Goal: Transaction & Acquisition: Purchase product/service

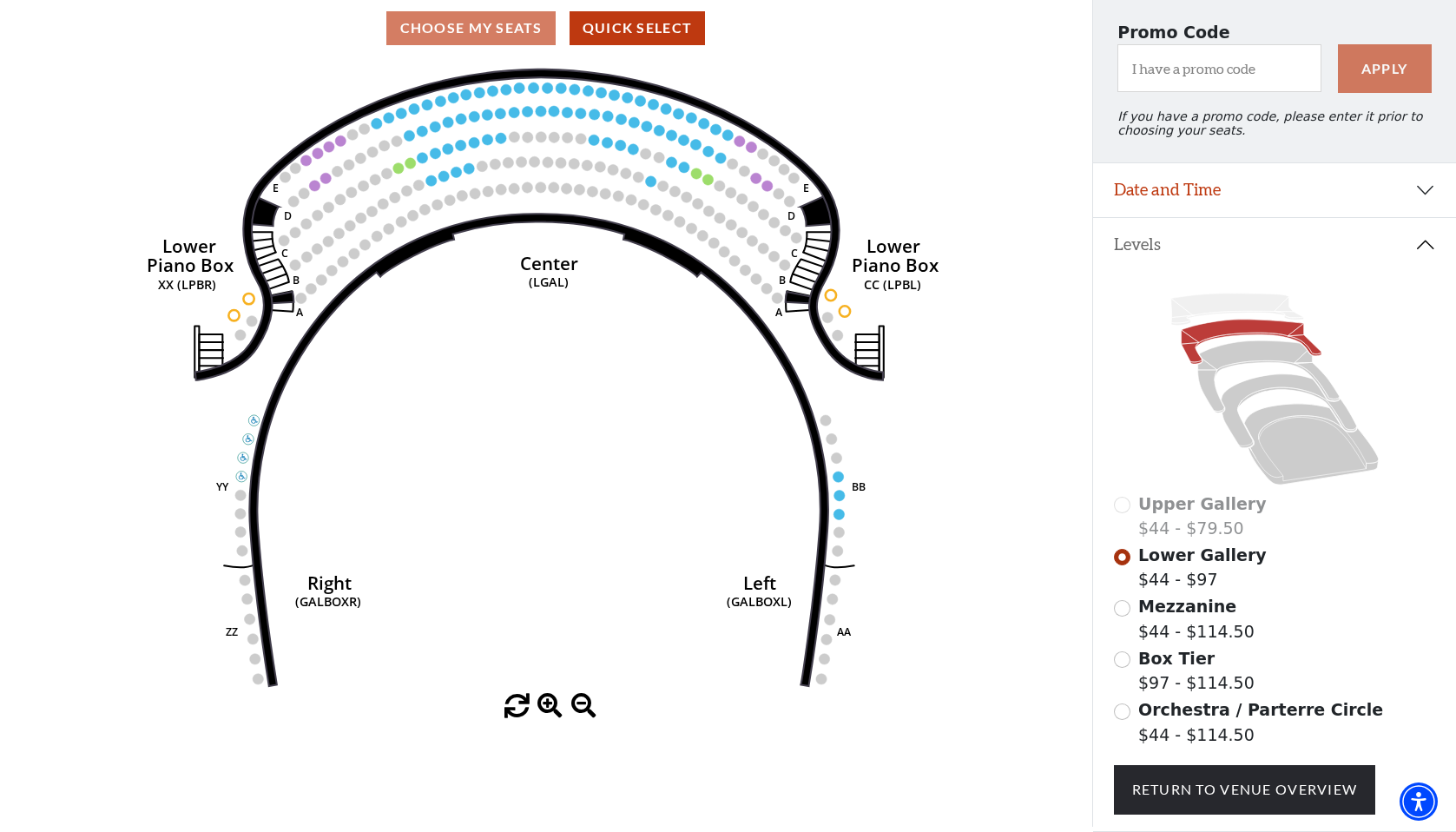
scroll to position [151, 0]
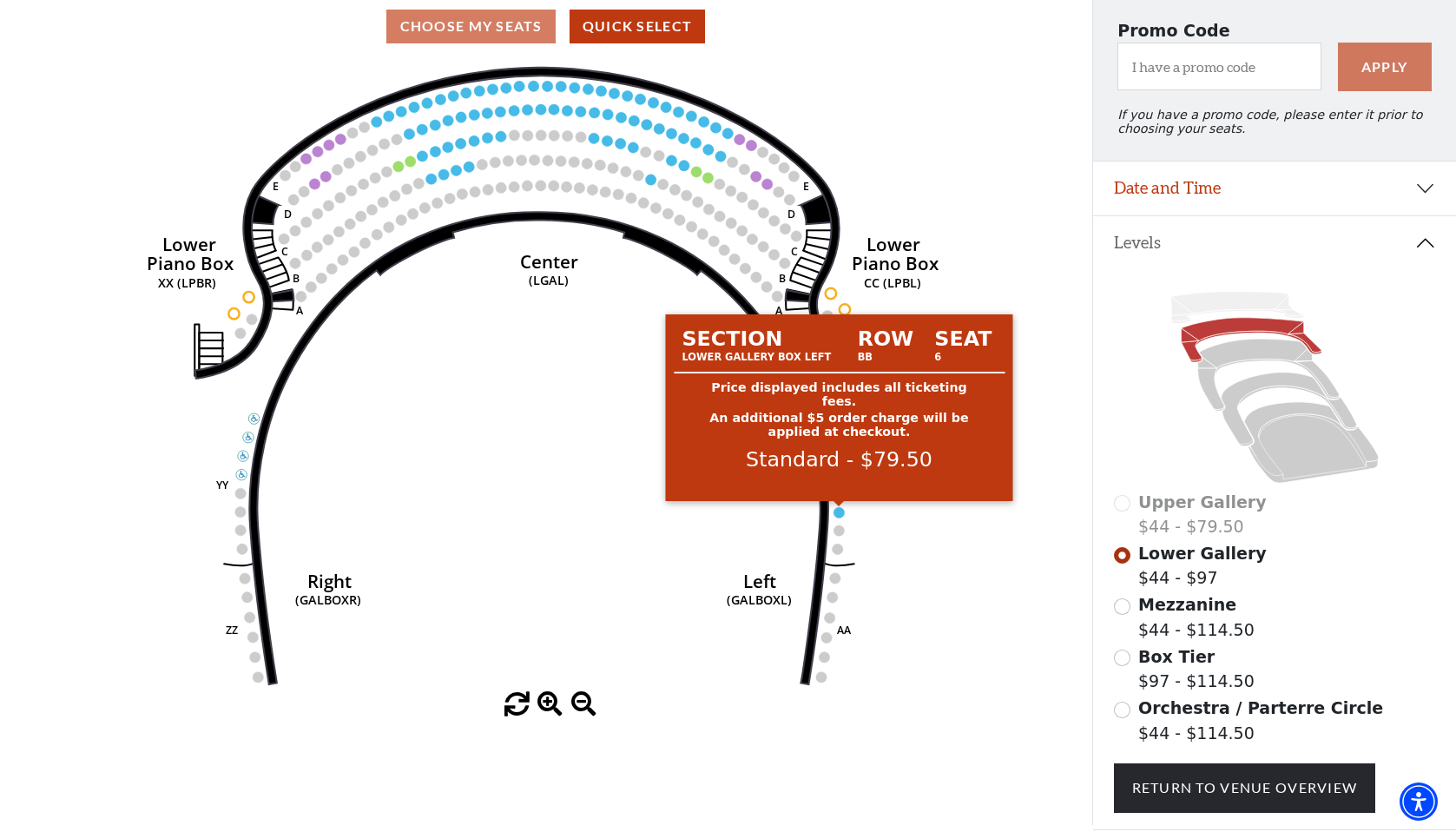
click at [839, 513] on circle at bounding box center [839, 512] width 10 height 10
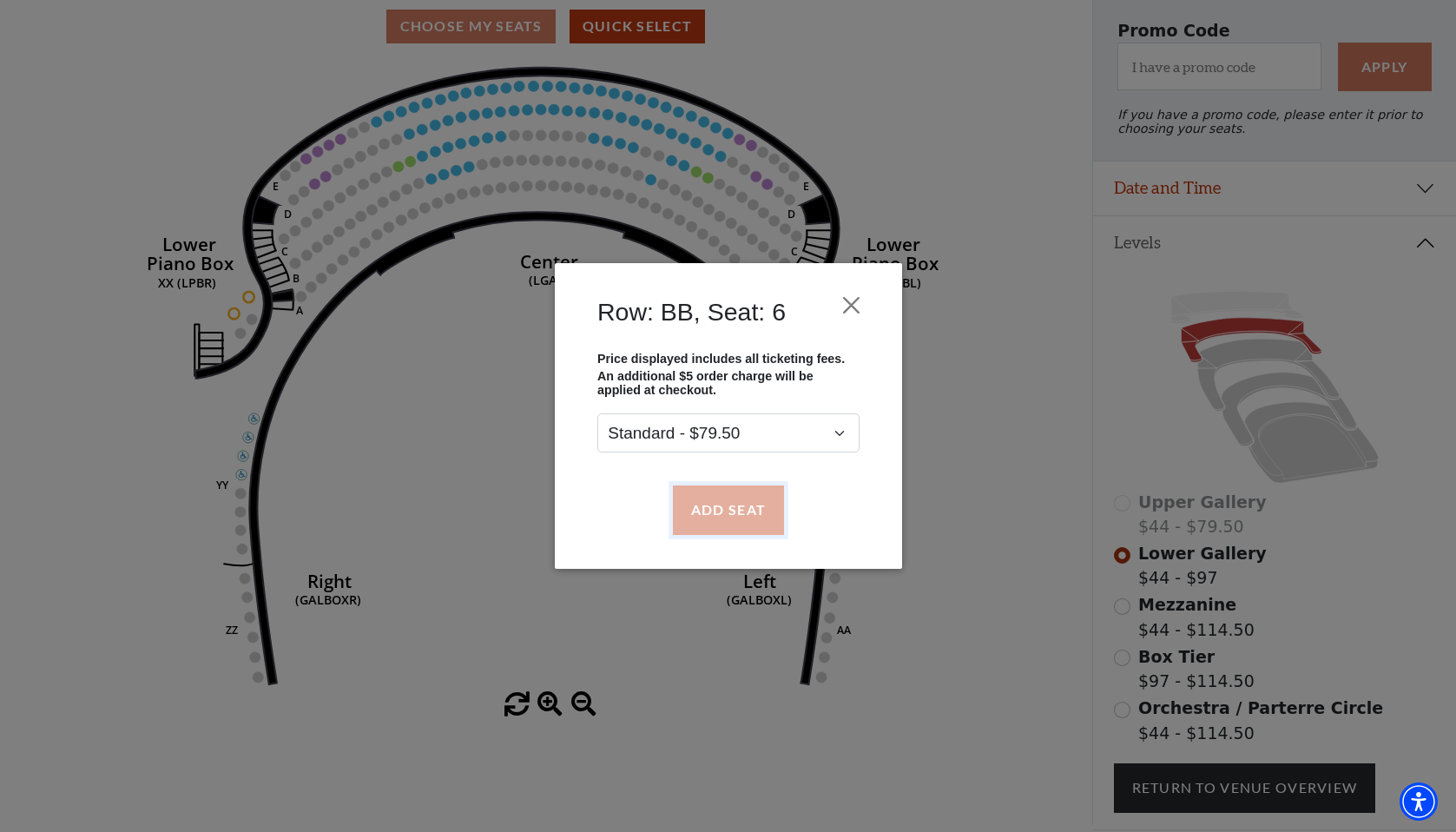
click at [746, 506] on button "Add Seat" at bounding box center [727, 509] width 111 height 48
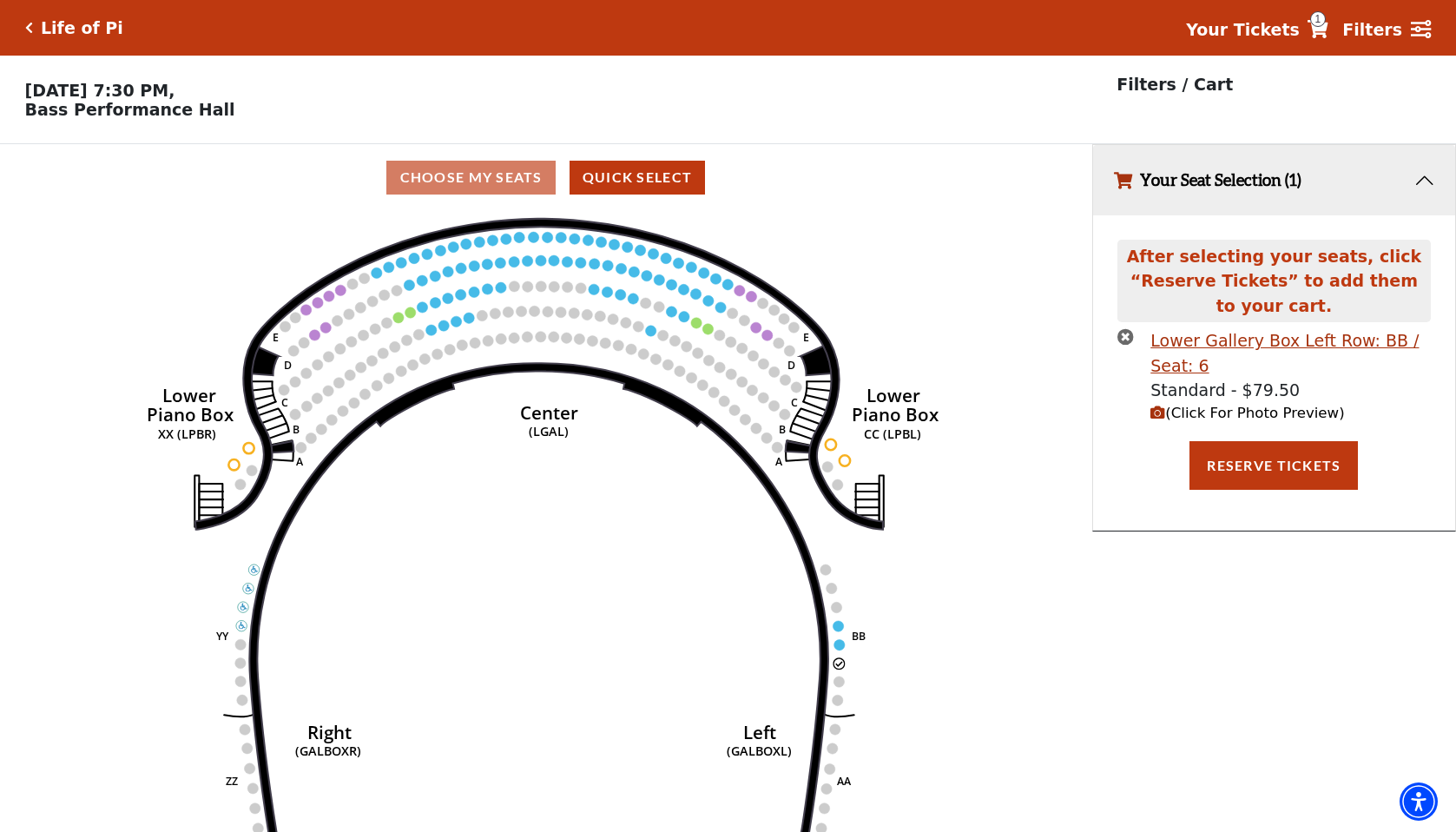
scroll to position [37, 0]
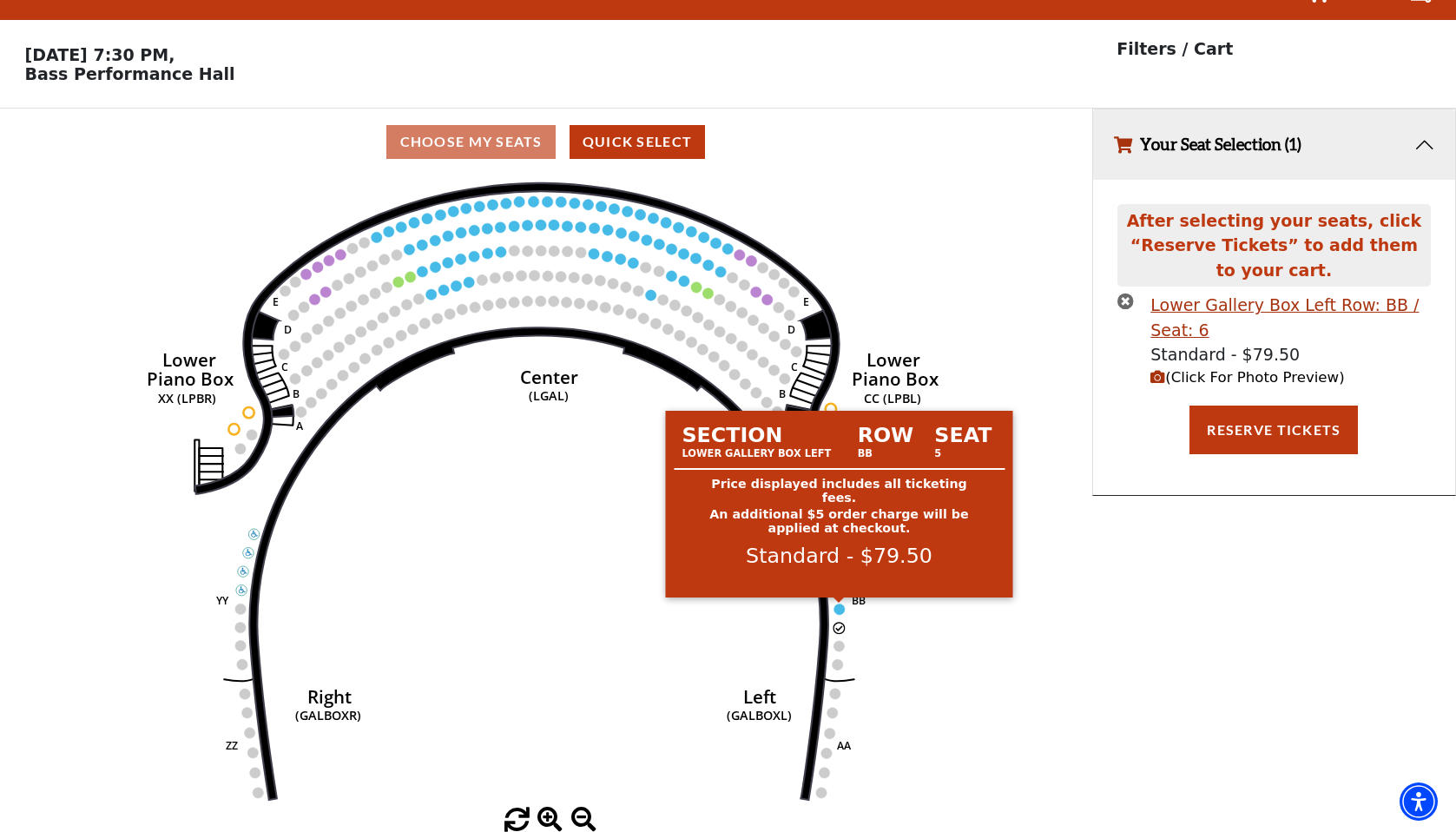
click at [841, 611] on circle at bounding box center [840, 609] width 10 height 10
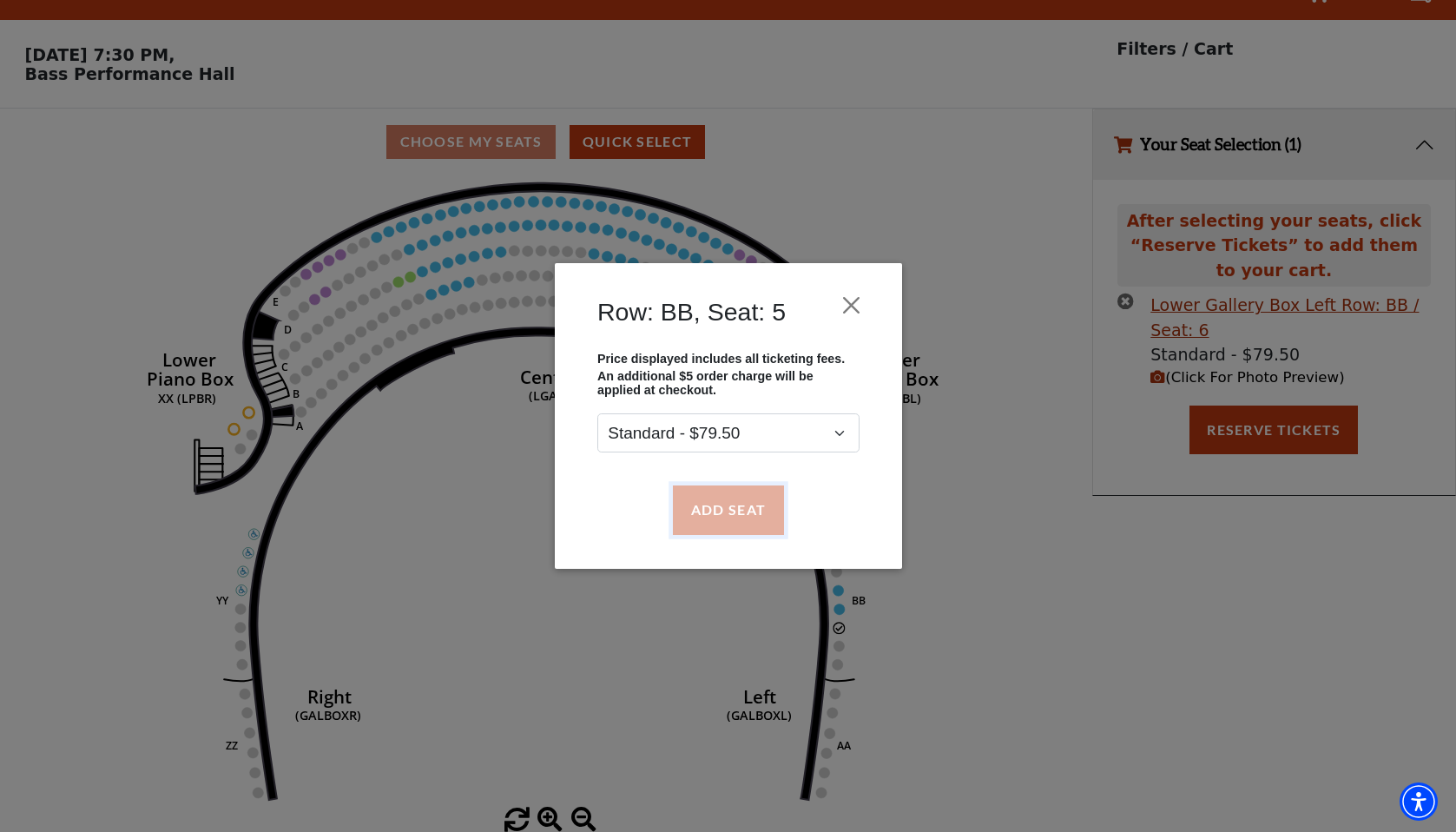
click at [739, 499] on button "Add Seat" at bounding box center [727, 509] width 111 height 48
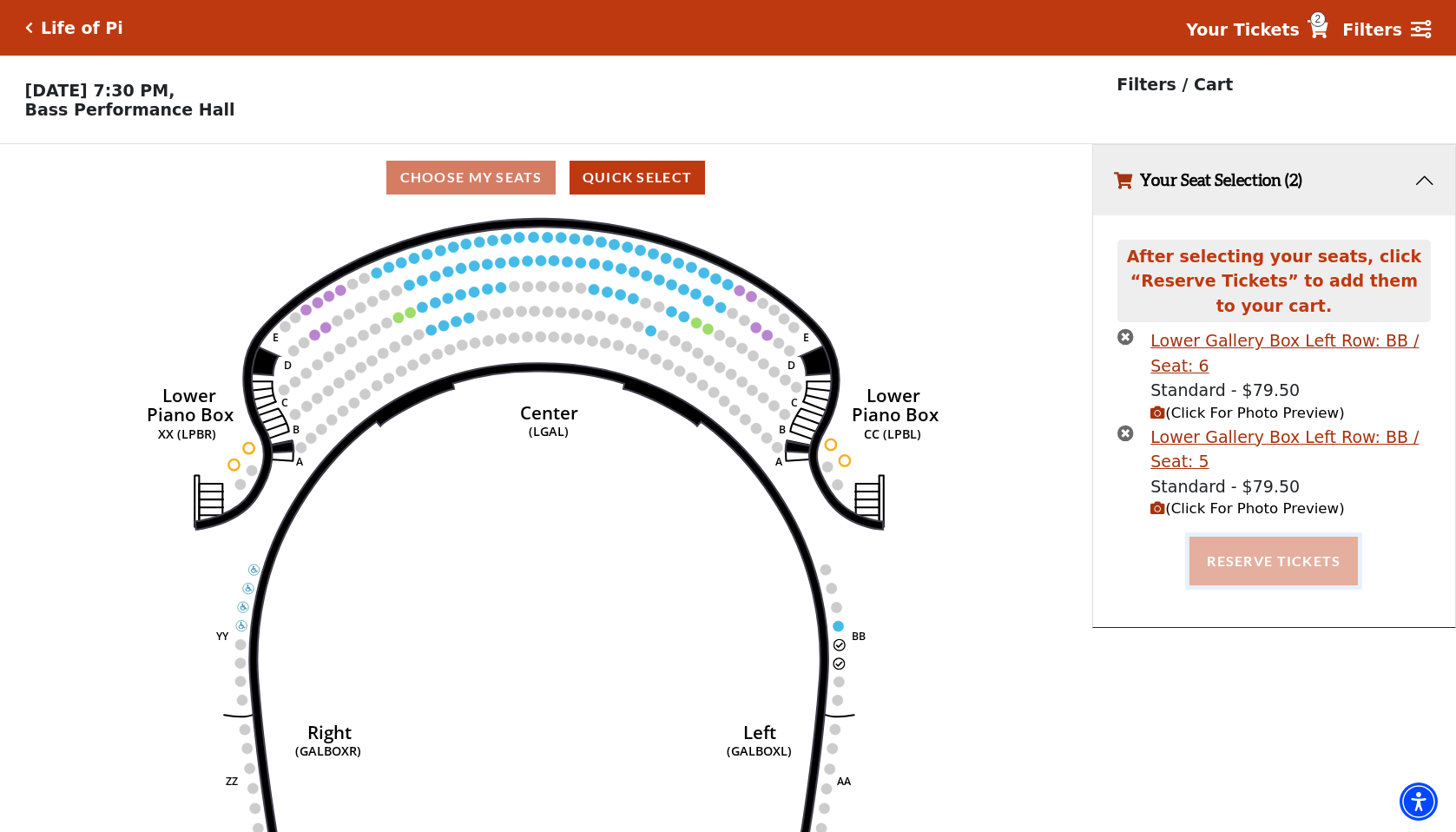
click at [1294, 558] on button "Reserve Tickets" at bounding box center [1274, 560] width 169 height 48
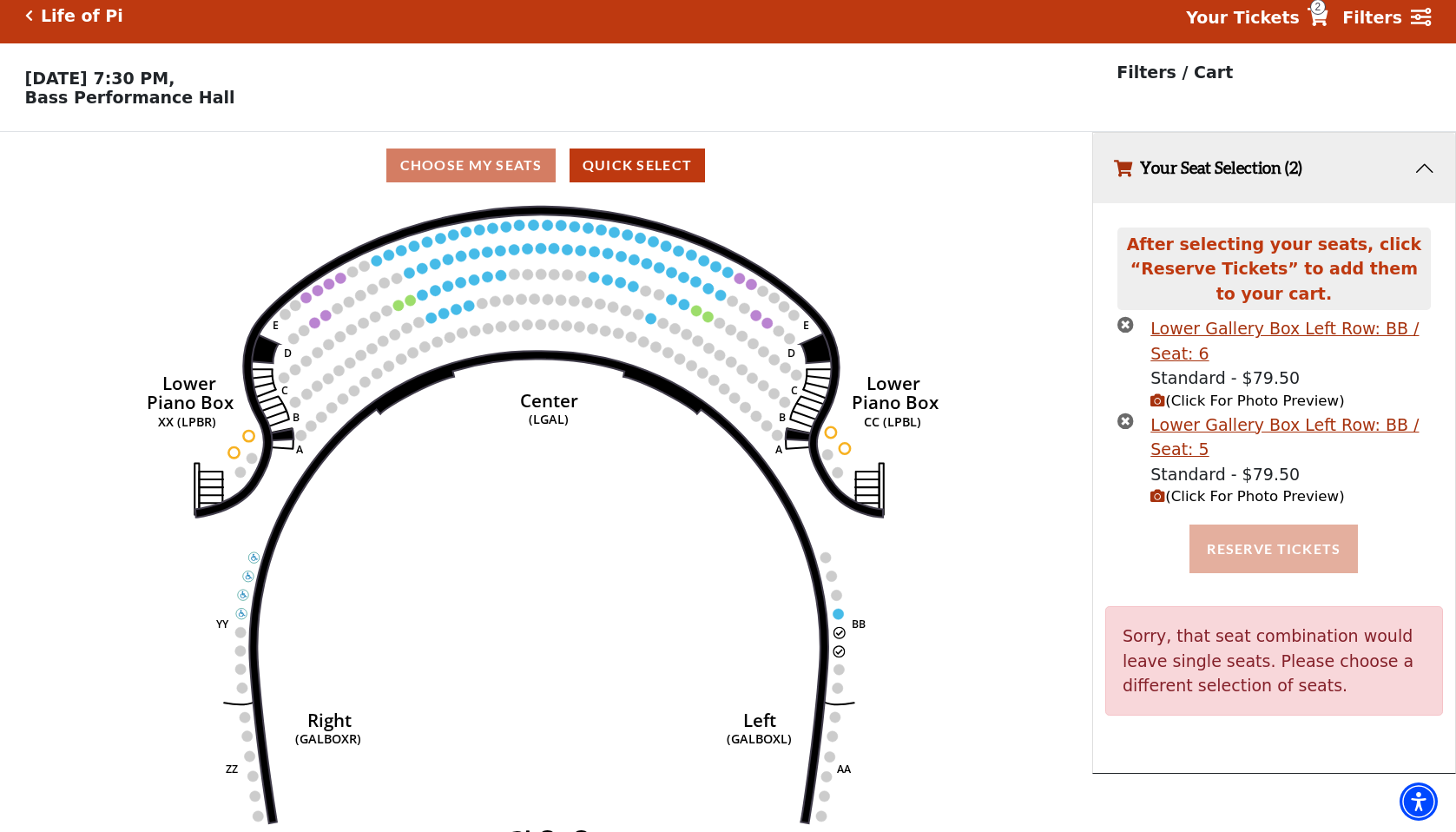
scroll to position [37, 0]
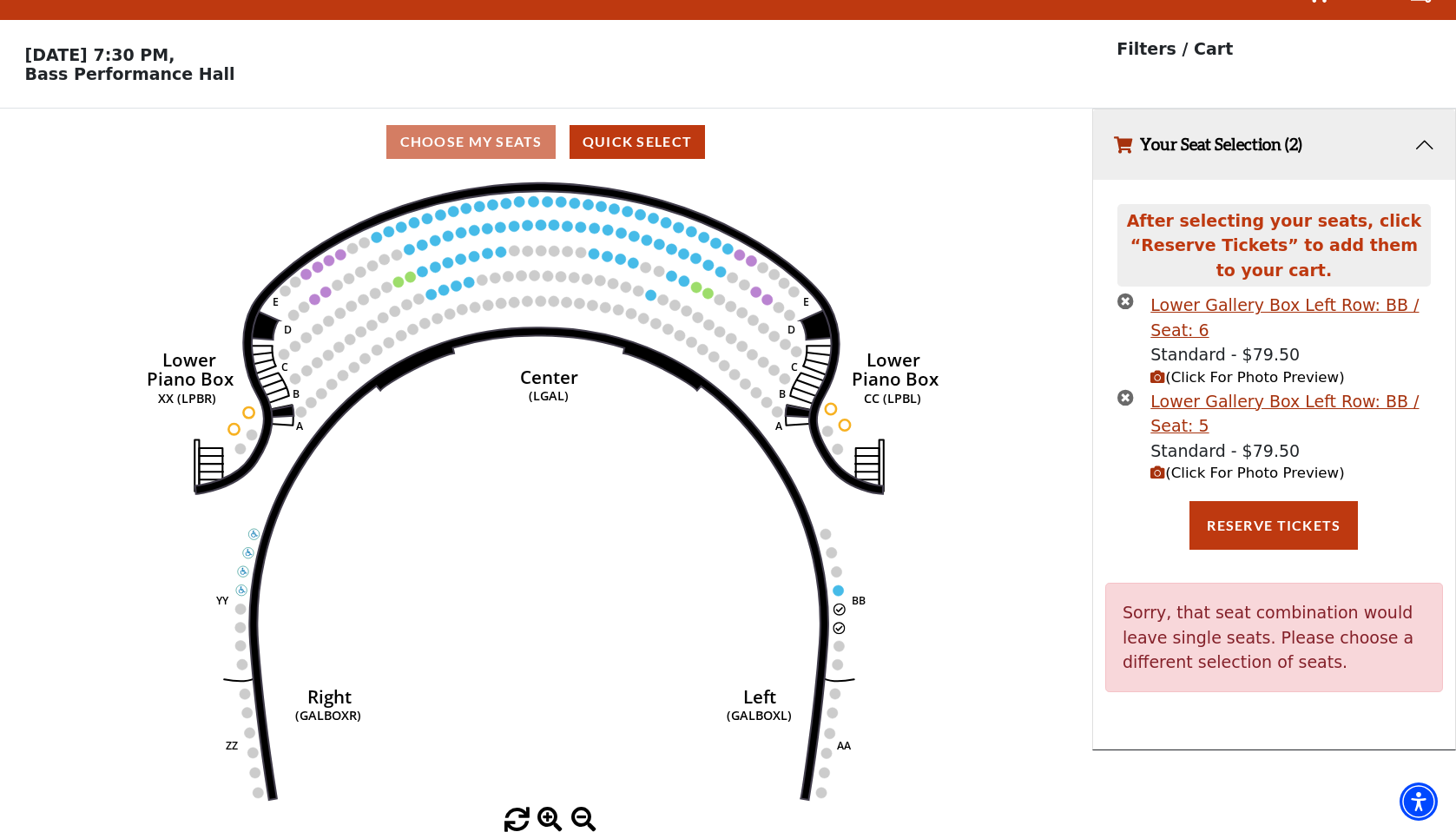
click at [1284, 559] on div "After selecting your seats, click “Reserve Tickets” to add them to your cart. L…" at bounding box center [1274, 465] width 363 height 571
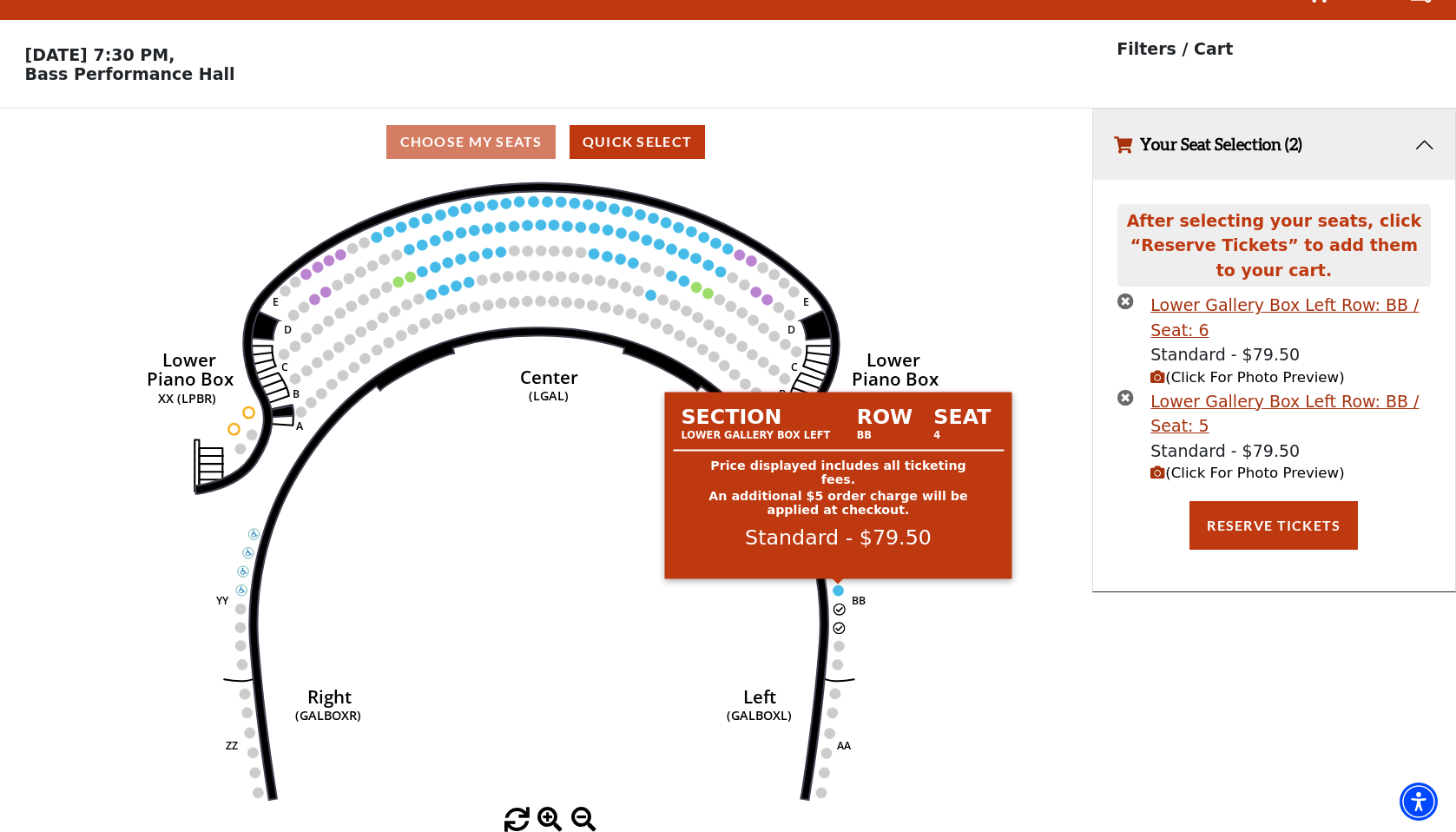
click at [838, 588] on circle at bounding box center [838, 590] width 10 height 10
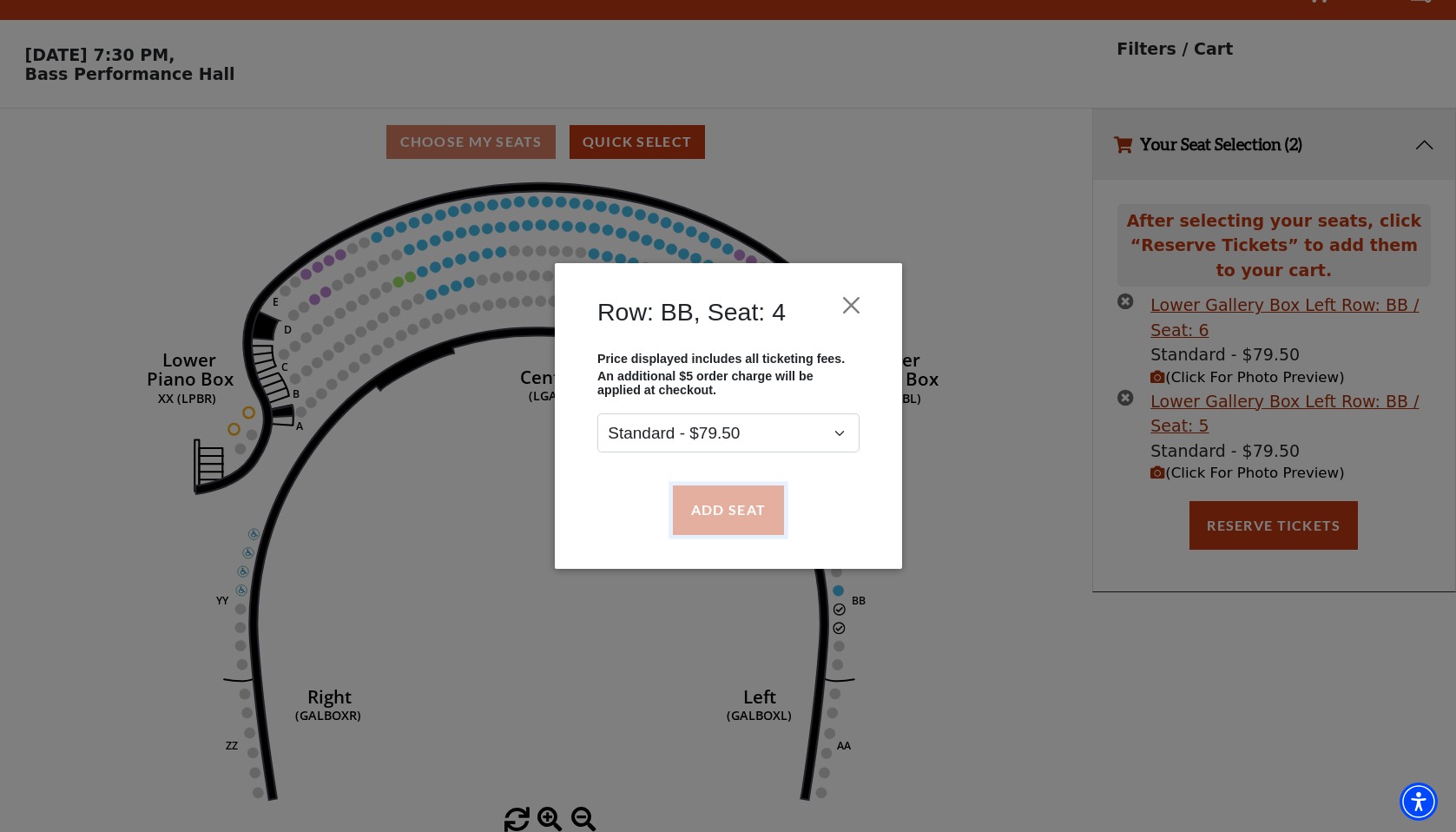
click at [767, 526] on button "Add Seat" at bounding box center [727, 509] width 111 height 48
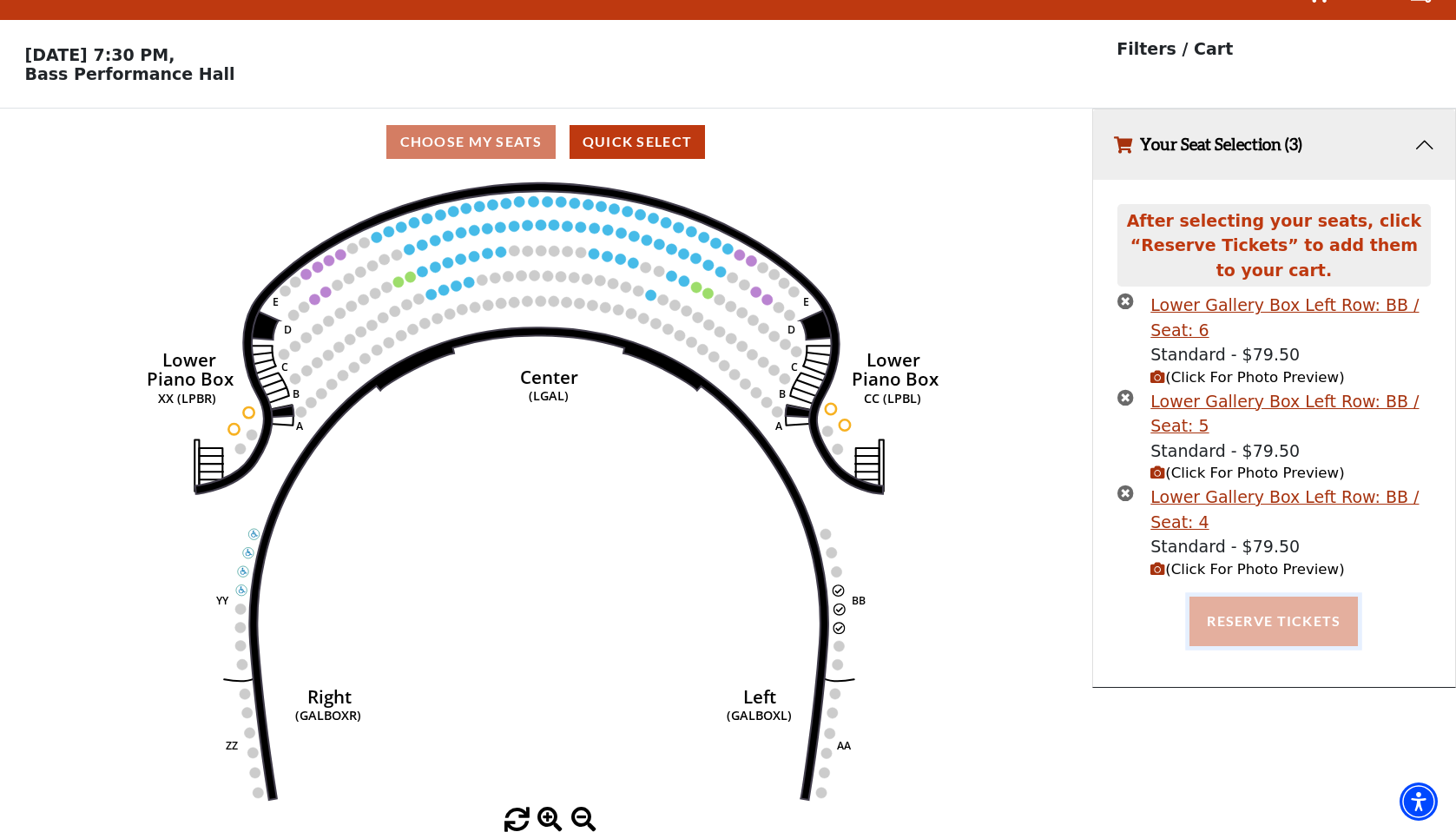
click at [1267, 624] on button "Reserve Tickets" at bounding box center [1274, 620] width 169 height 48
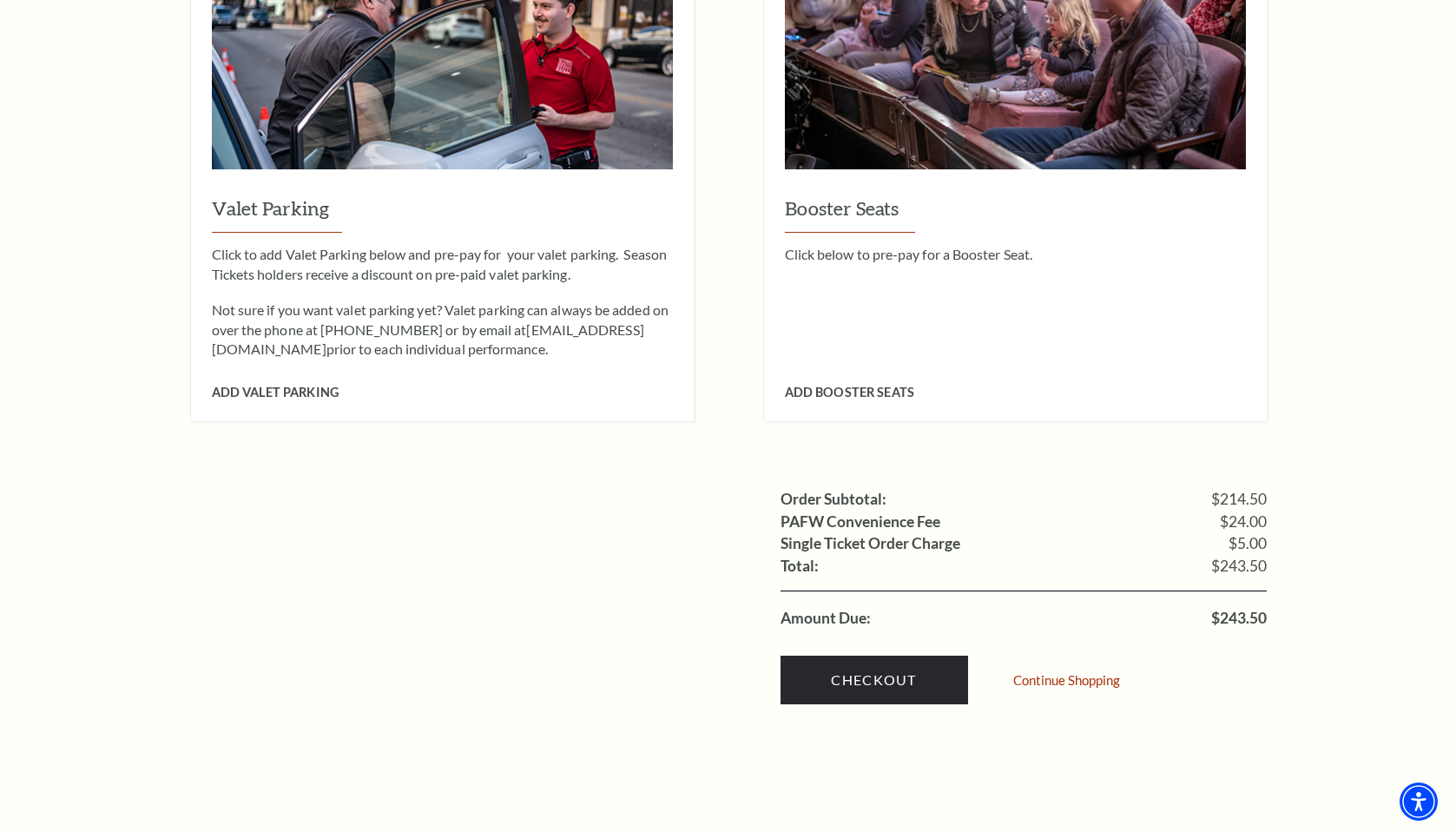
scroll to position [1429, 0]
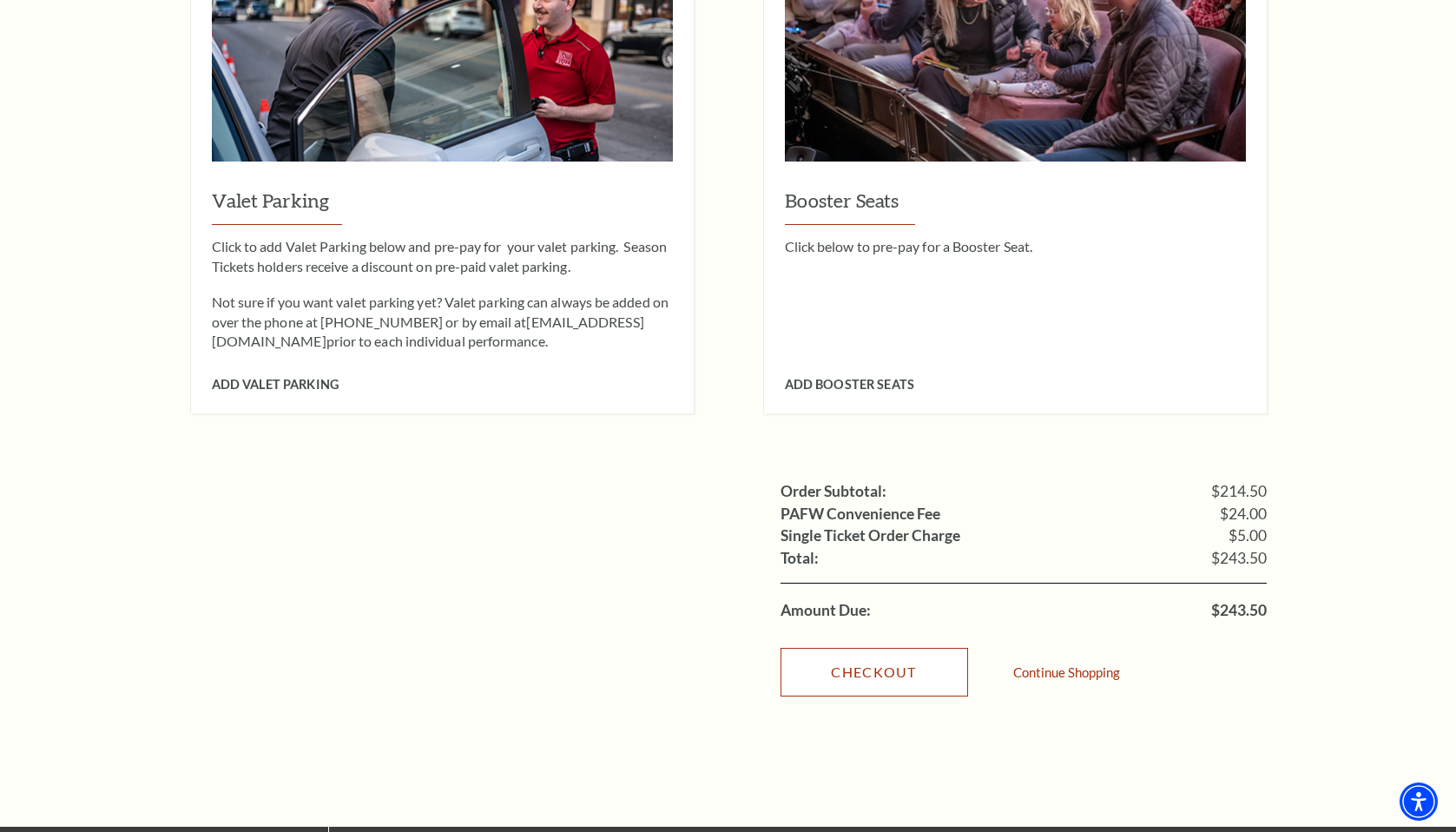
click at [871, 647] on link "Checkout" at bounding box center [875, 671] width 187 height 48
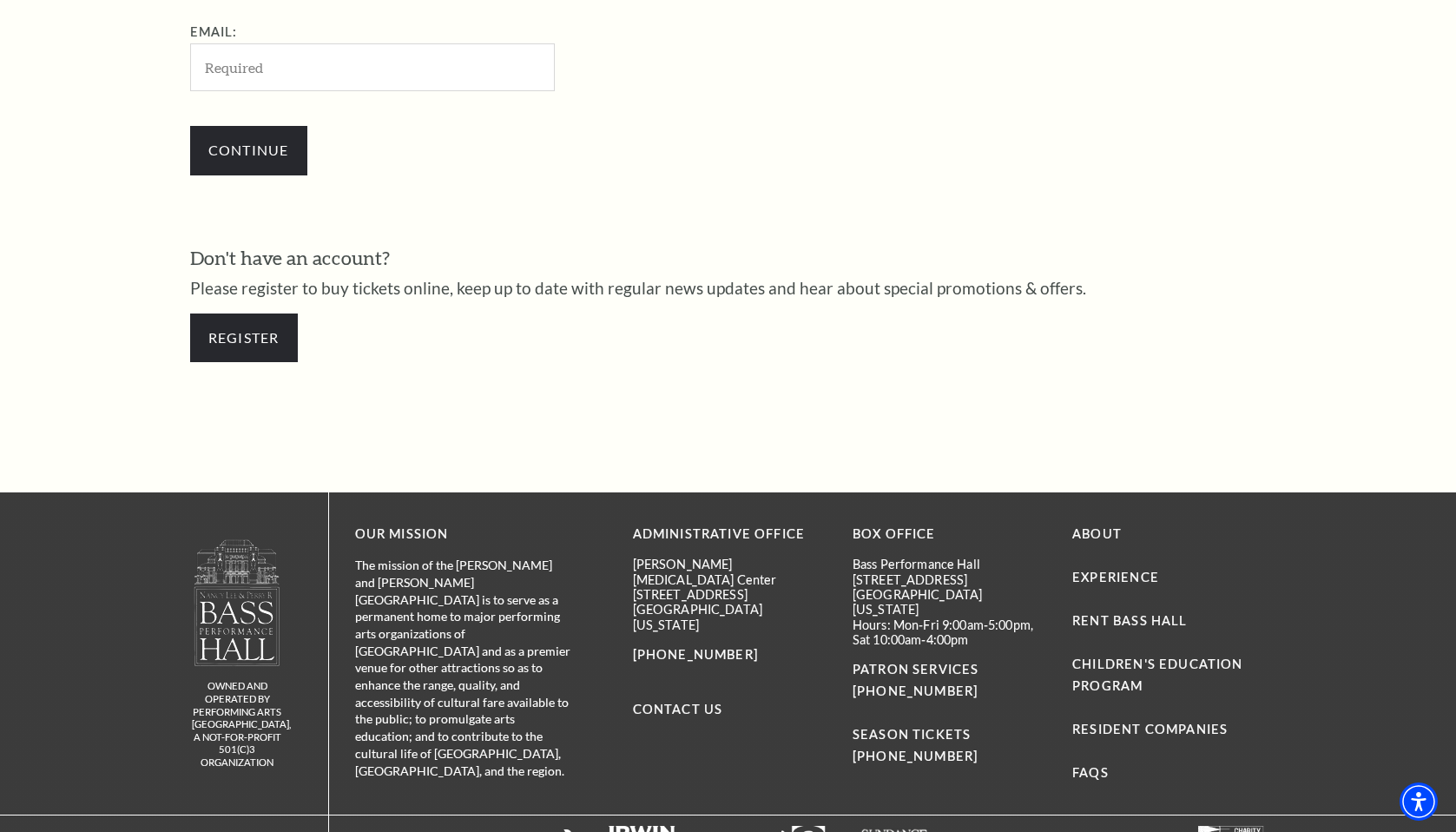
scroll to position [675, 0]
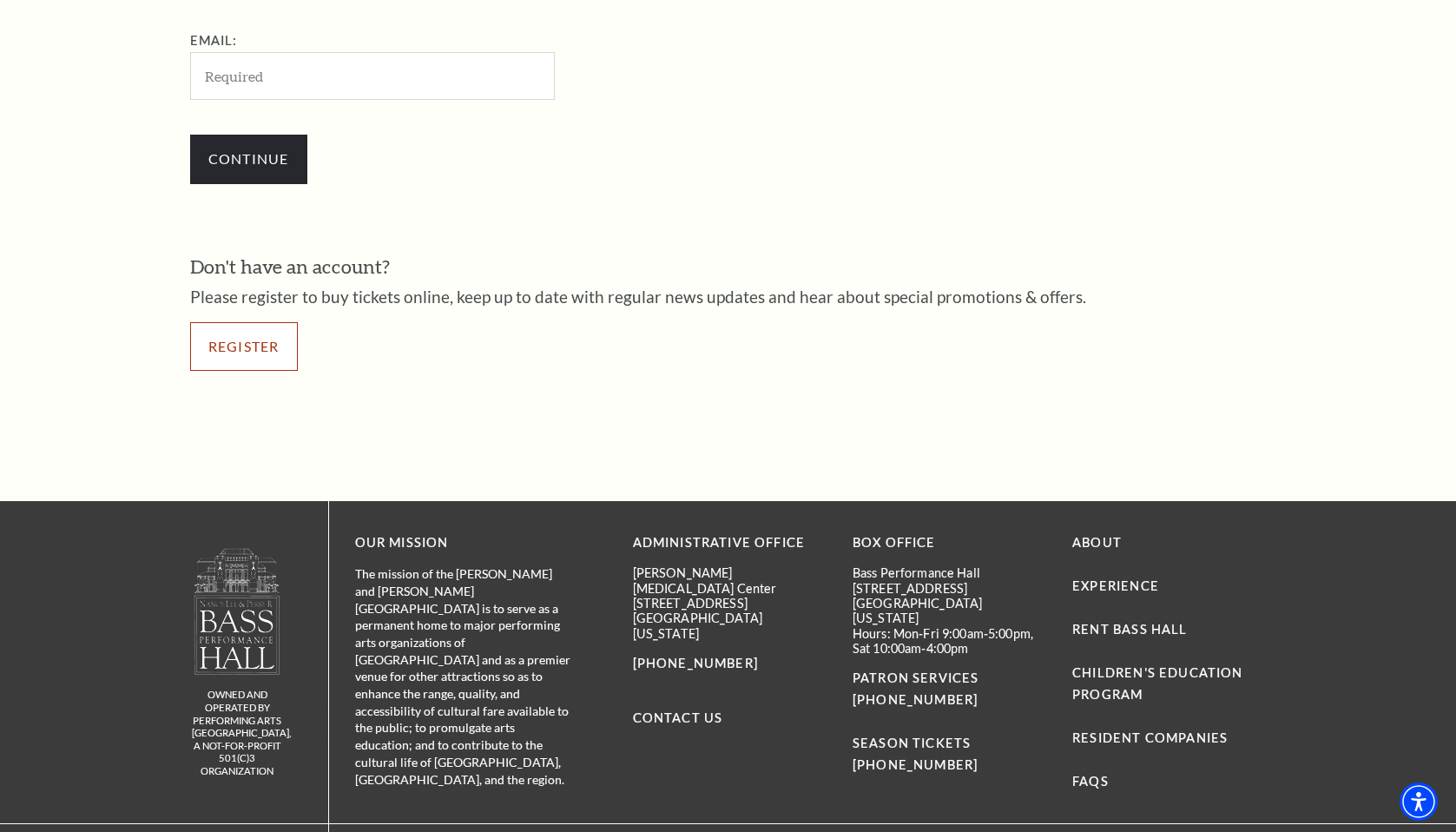
click at [238, 353] on link "Register" at bounding box center [244, 345] width 108 height 48
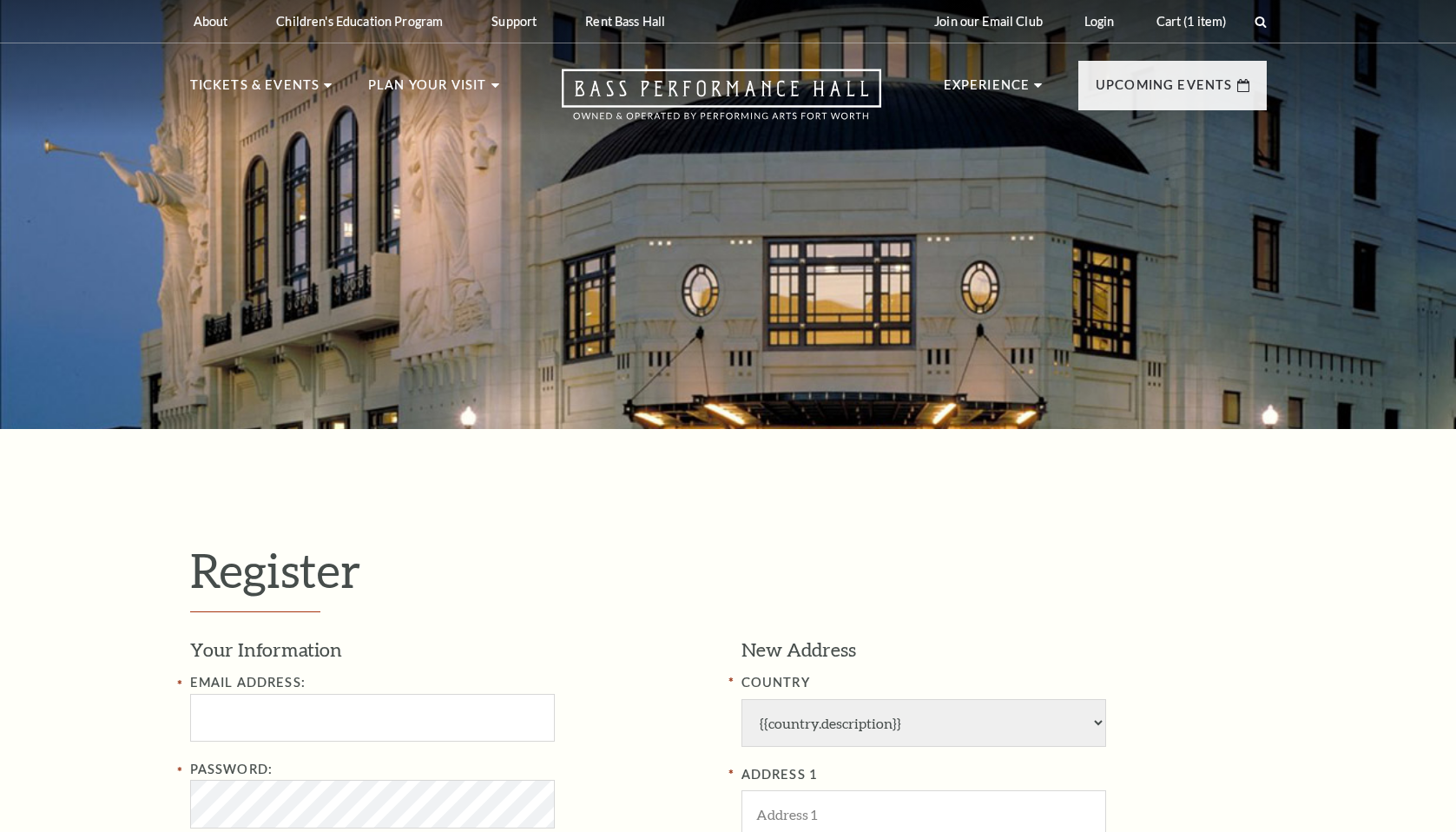
select select "1"
select select "TX"
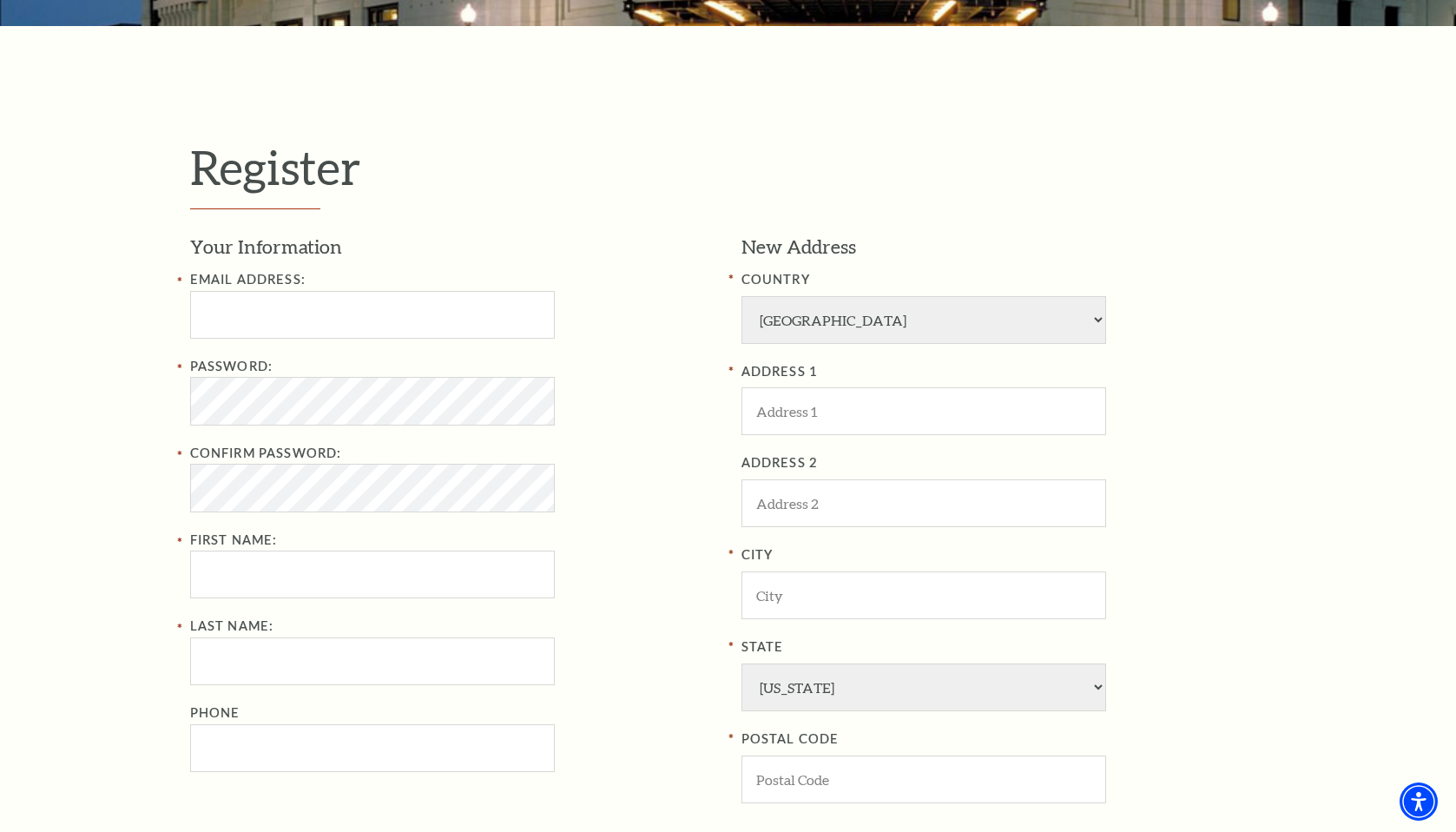
scroll to position [438, 0]
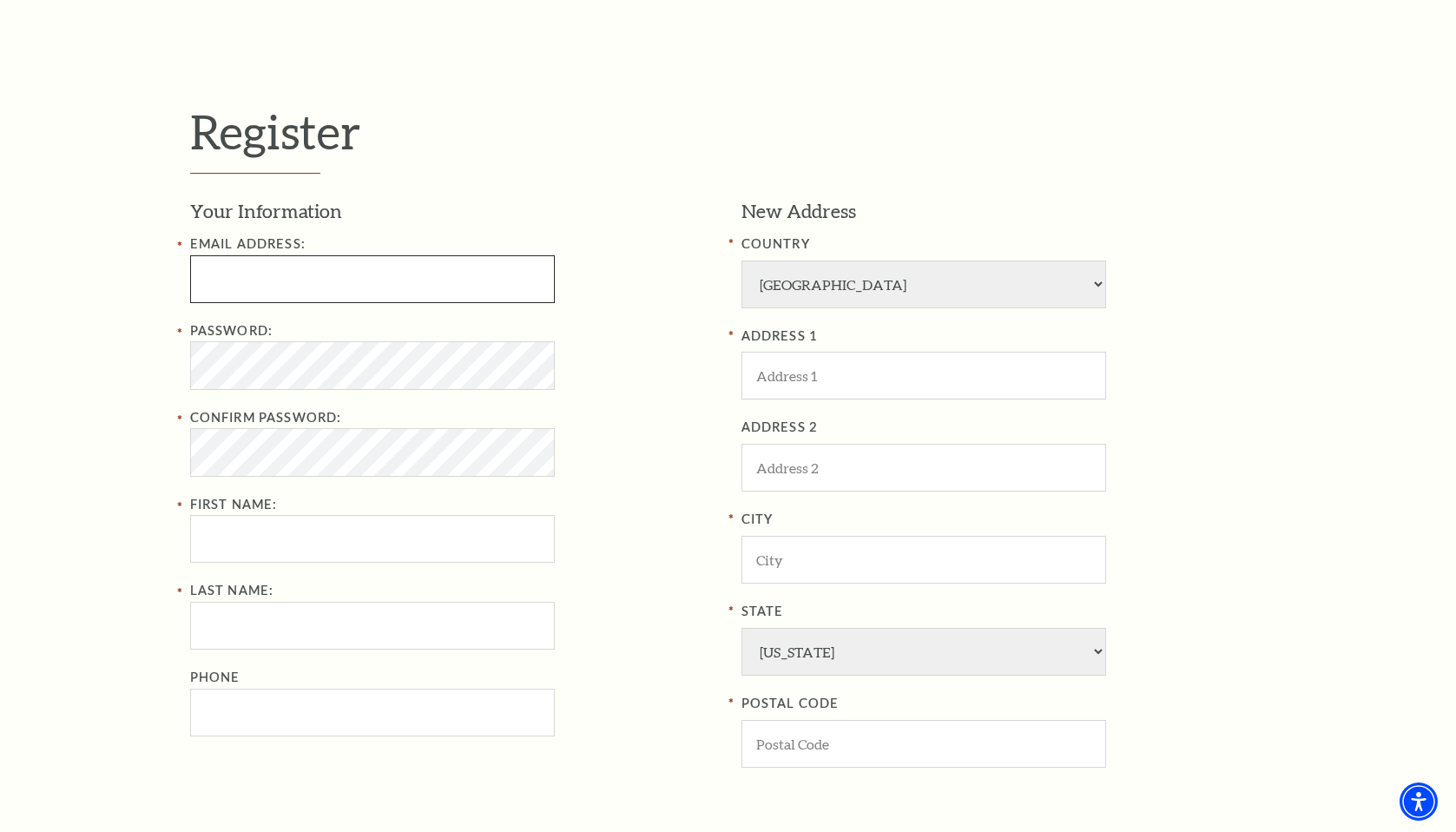
click at [287, 275] on input "Email Address:" at bounding box center [372, 279] width 364 height 47
type input "vduque@gmail.com"
type input "Valerie"
type input "Duque"
type input "8175868589"
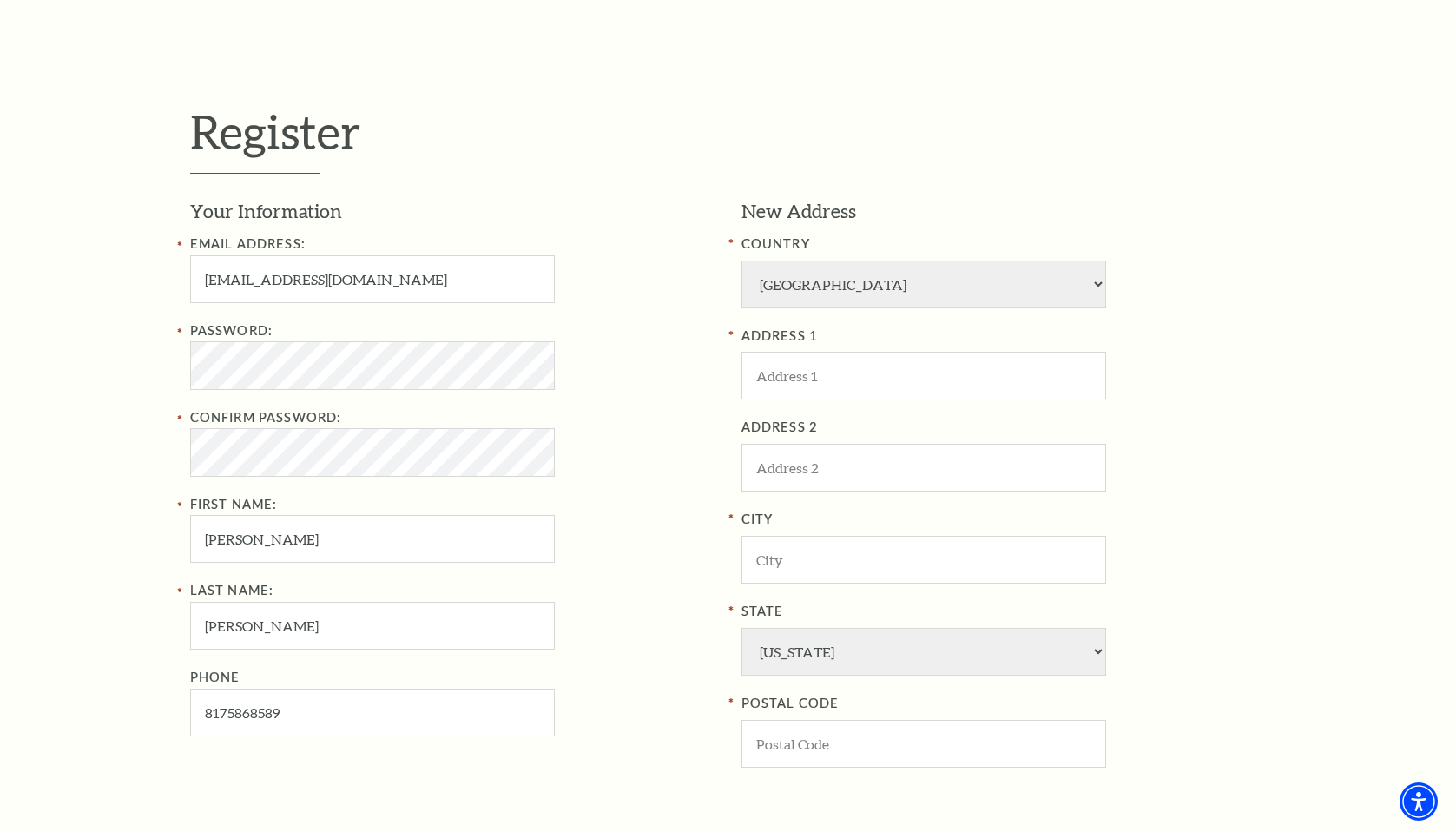
type input "1920 College Ave"
type input "Fort Worth"
type input "76110-1449"
type input "817-586-8589"
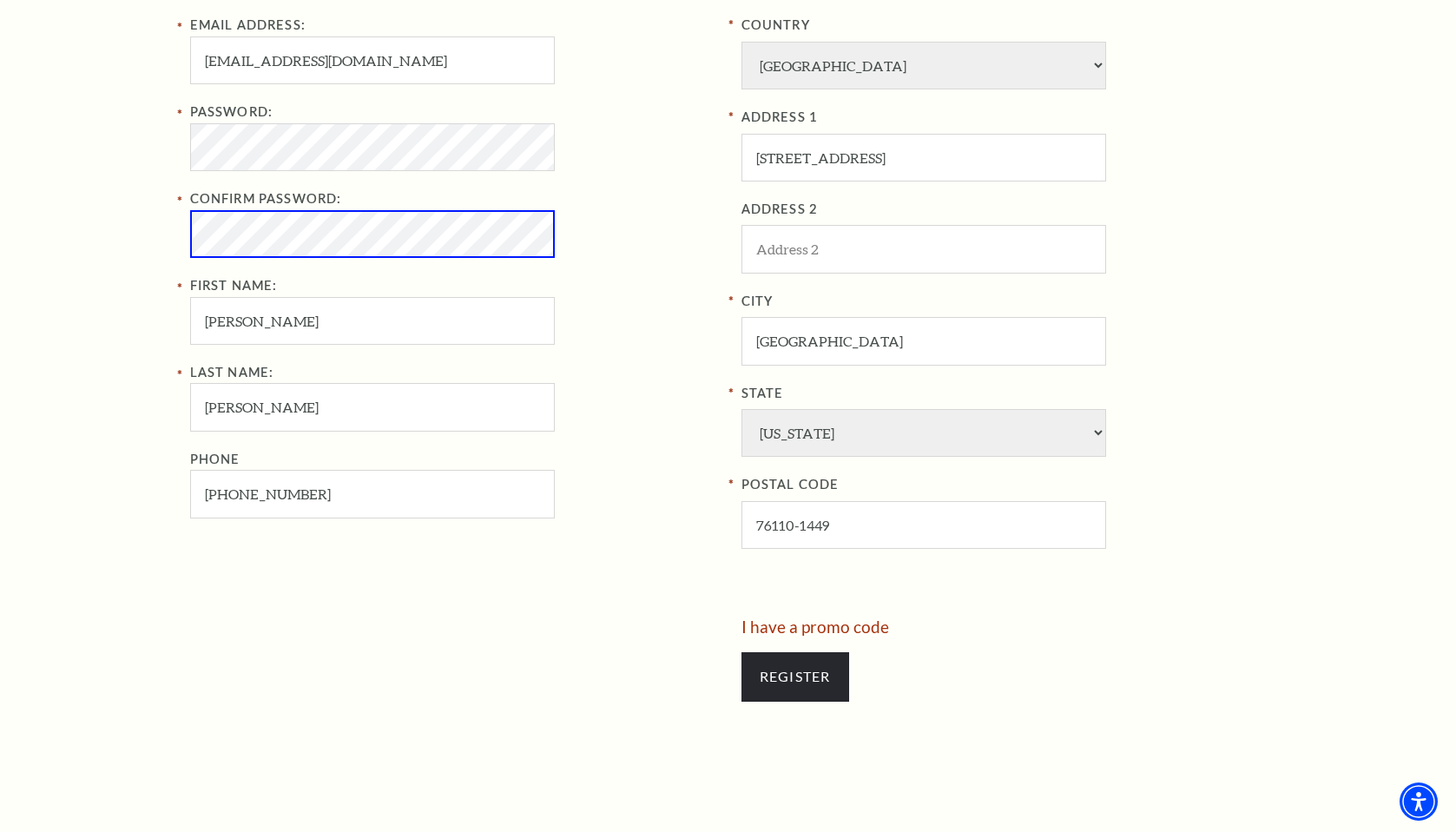
scroll to position [682, 0]
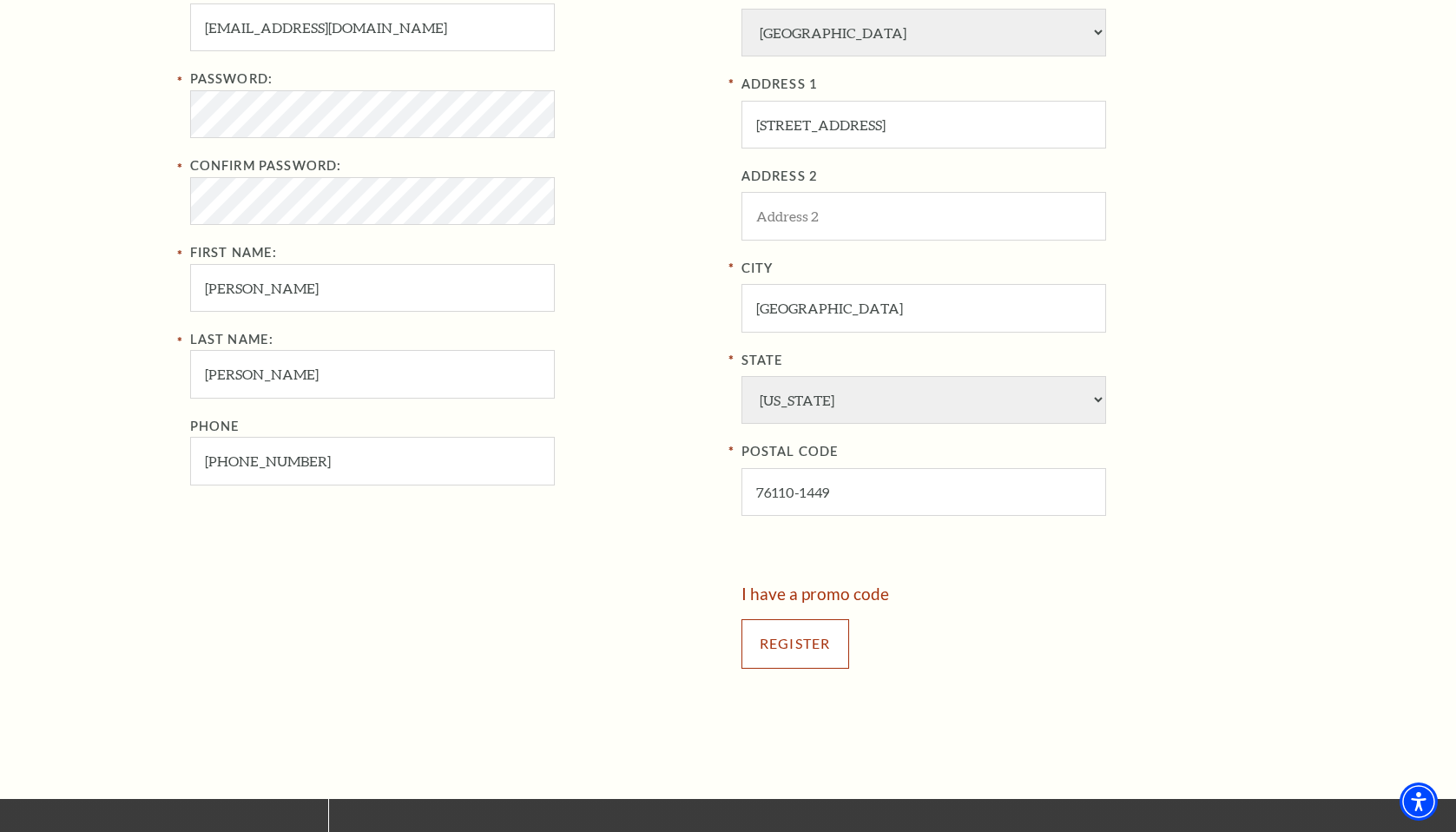
click at [808, 629] on input "Register" at bounding box center [795, 643] width 108 height 48
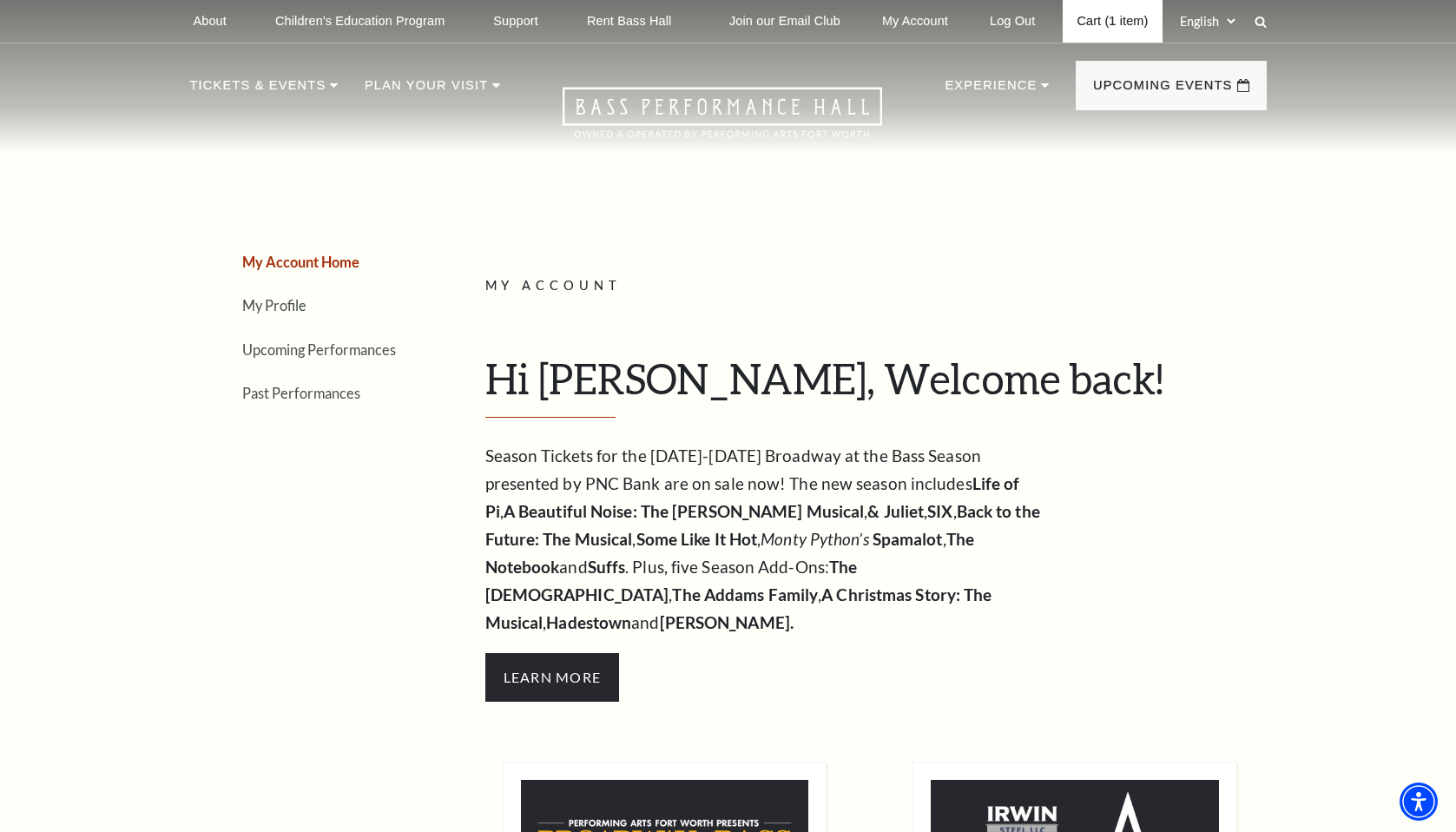
click at [1121, 27] on link "Cart (1 item)" at bounding box center [1112, 21] width 99 height 43
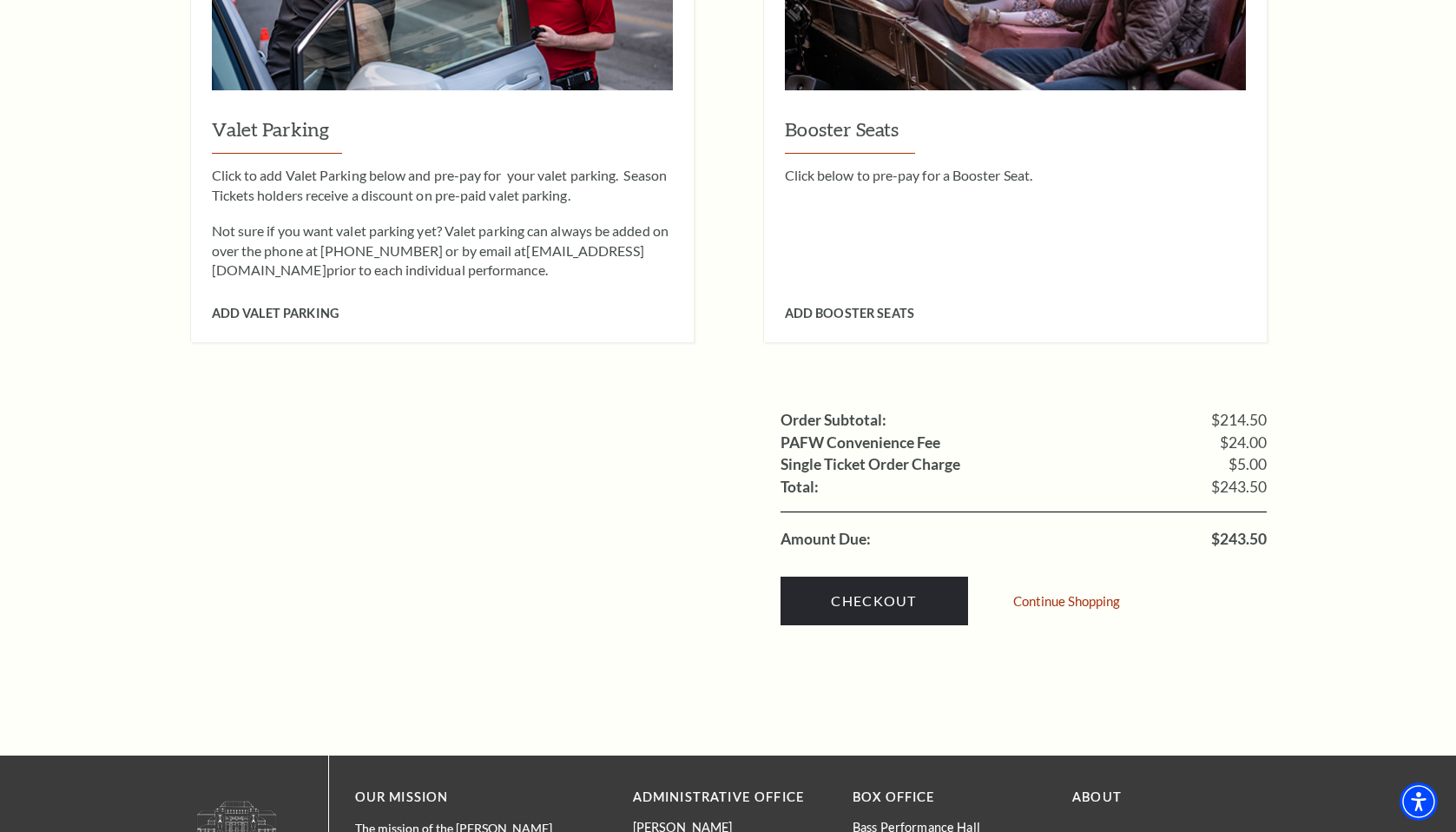
scroll to position [1503, 0]
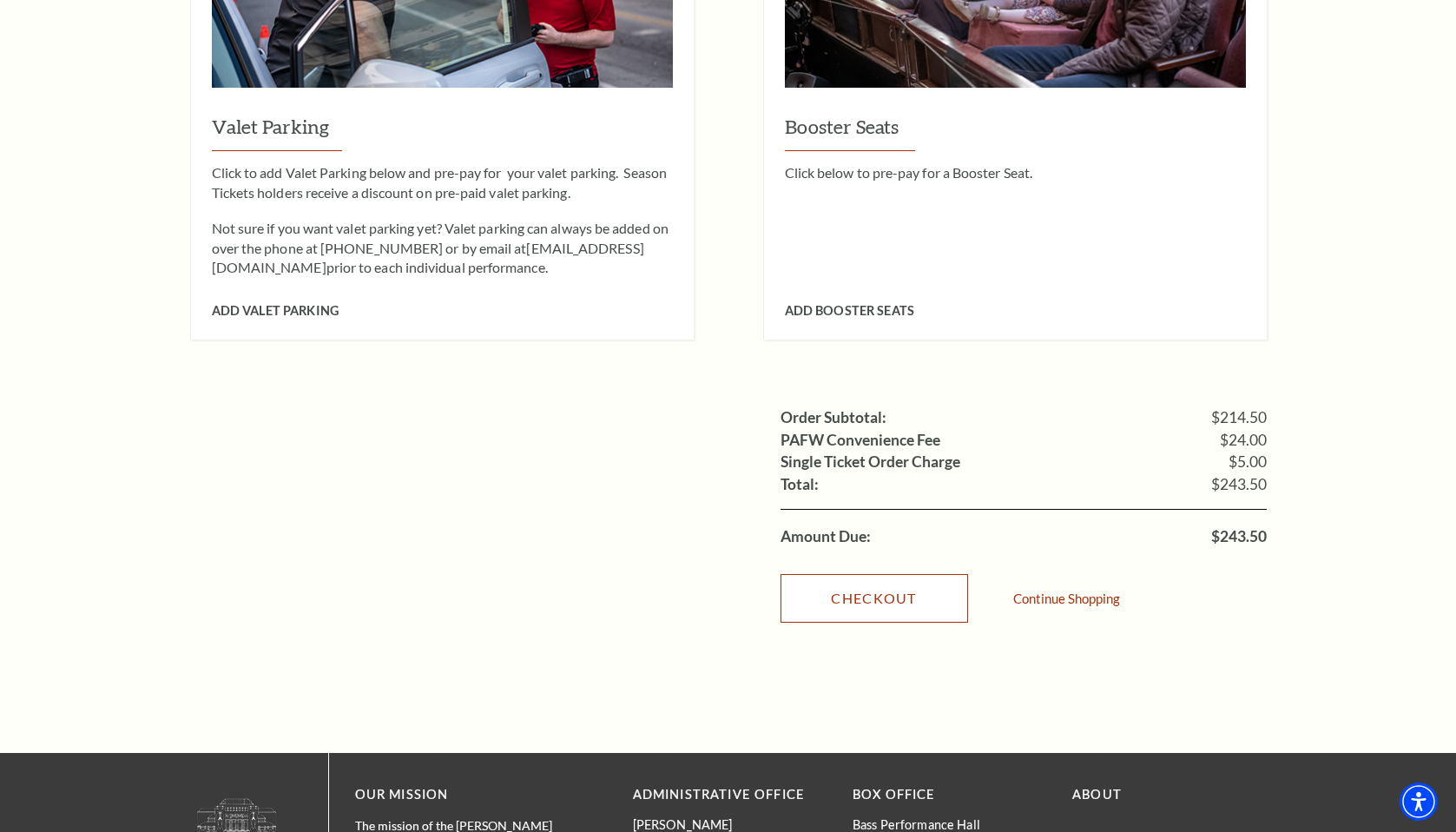
click at [892, 586] on link "Checkout" at bounding box center [875, 597] width 187 height 48
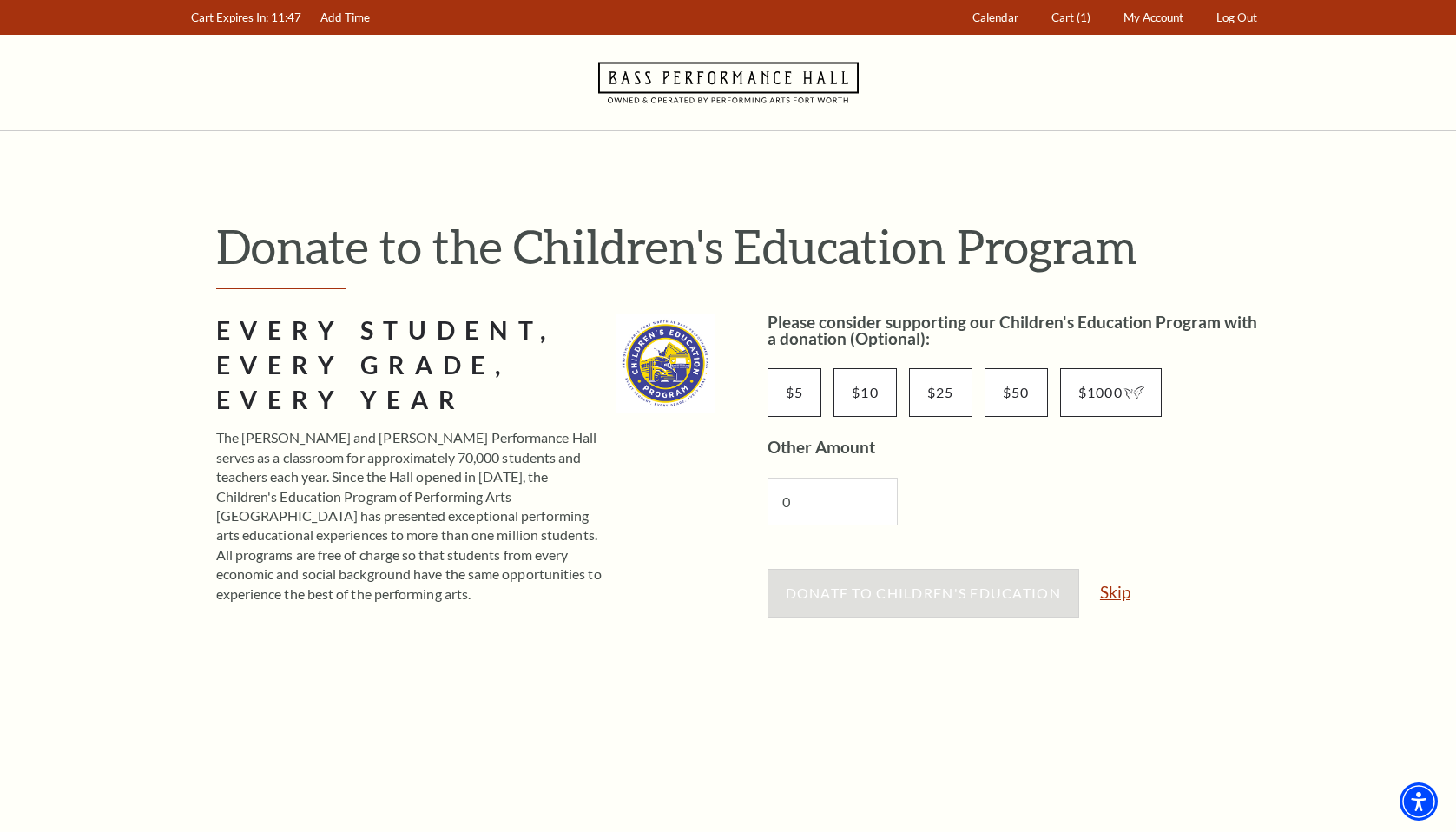
click at [1115, 596] on link "Skip" at bounding box center [1115, 591] width 30 height 16
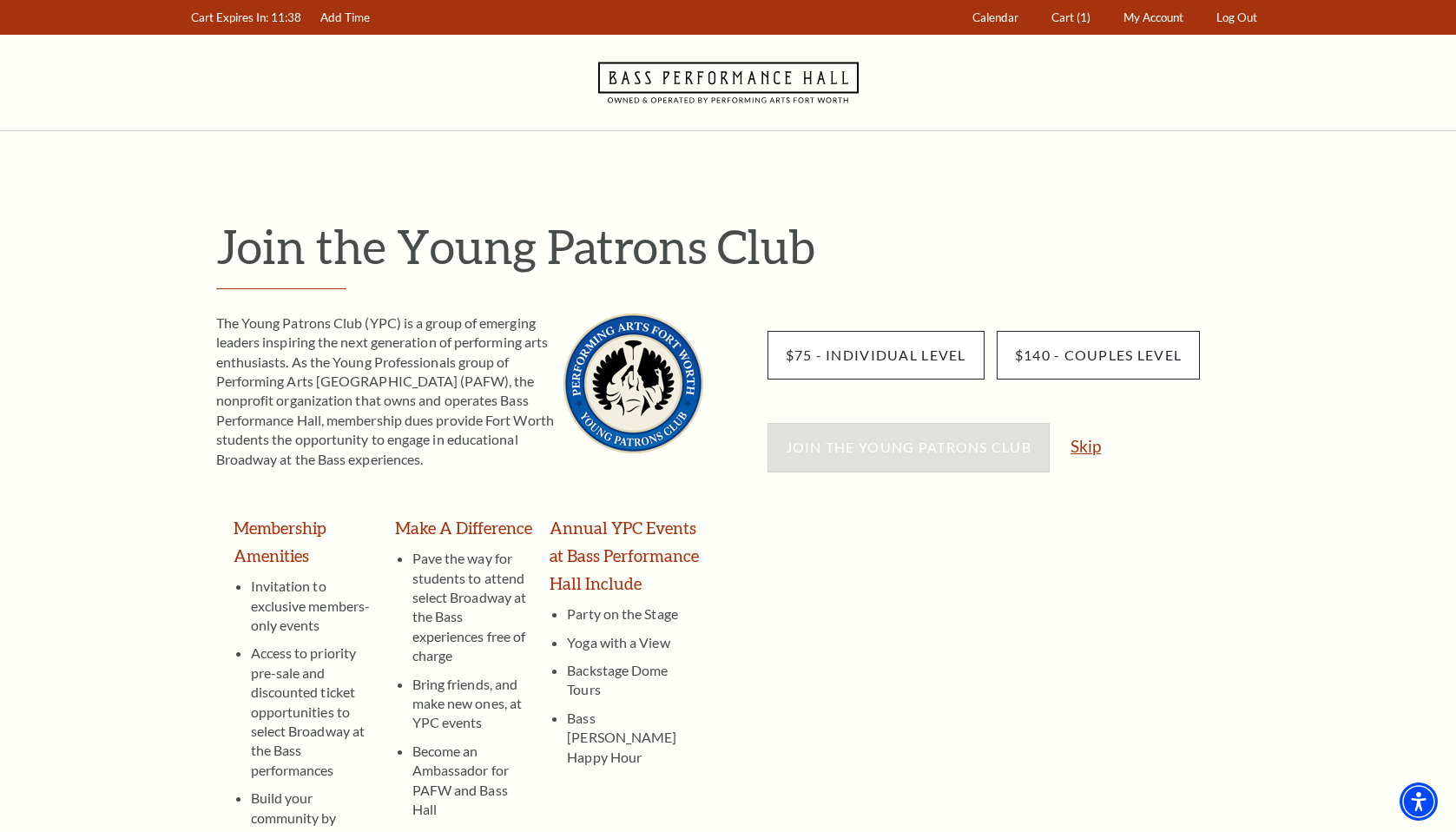
click at [1092, 454] on link "Skip" at bounding box center [1086, 445] width 30 height 16
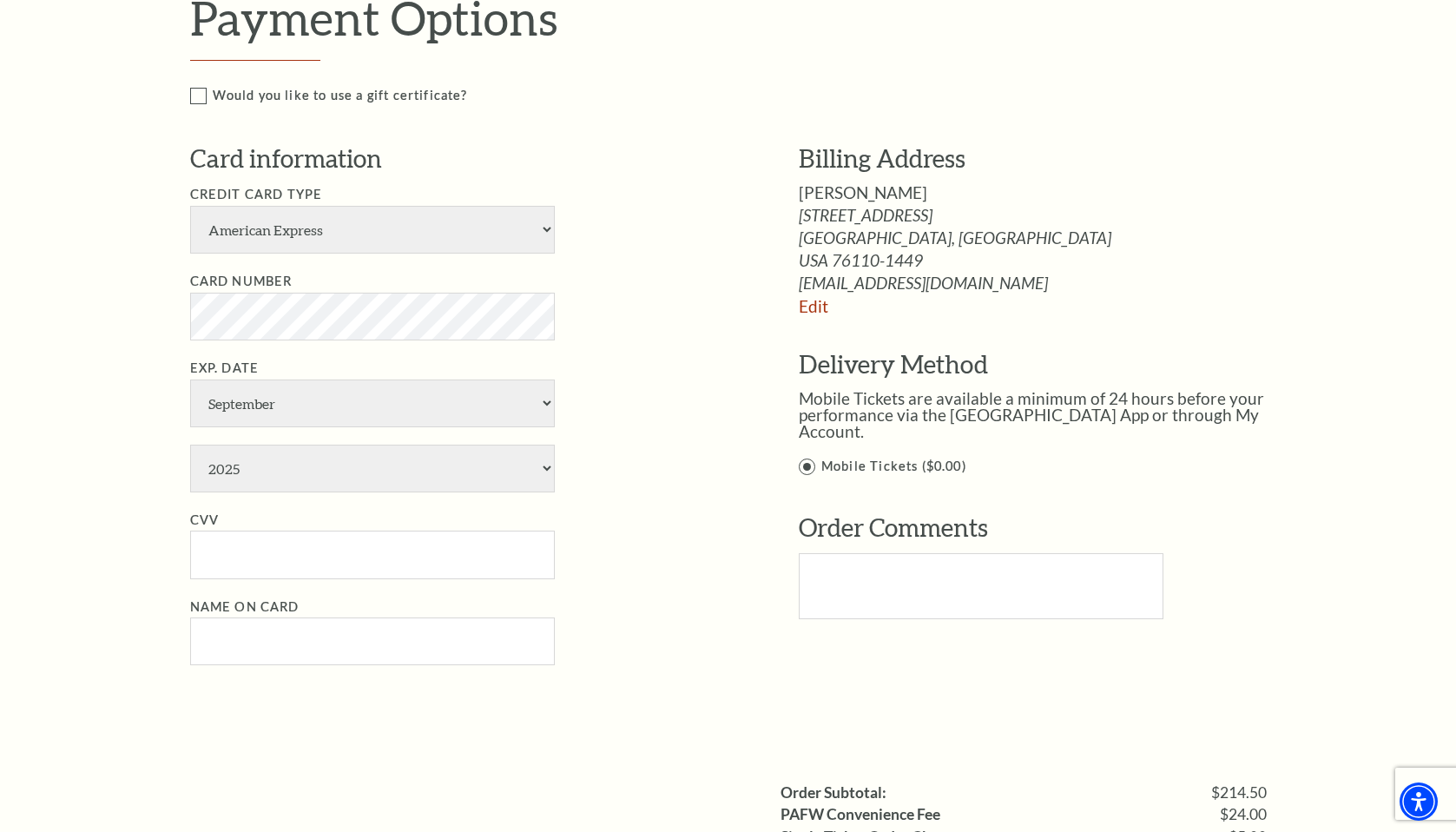
scroll to position [907, 0]
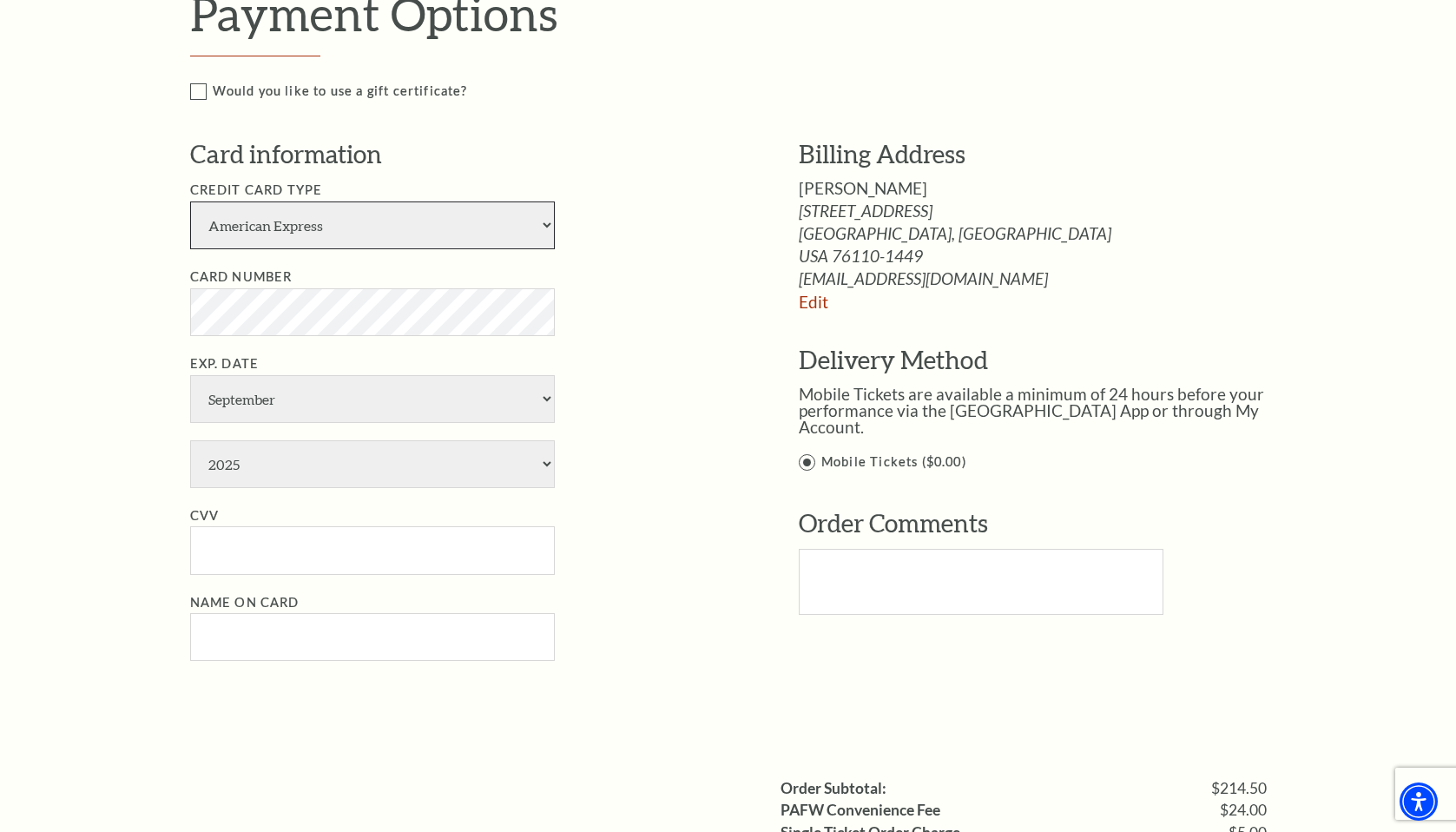
click at [339, 237] on select "American Express Visa Master Card Discover" at bounding box center [372, 225] width 364 height 47
select select "25"
click at [190, 202] on select "American Express Visa Master Card Discover" at bounding box center [372, 225] width 364 height 47
select select "1"
select select "2028"
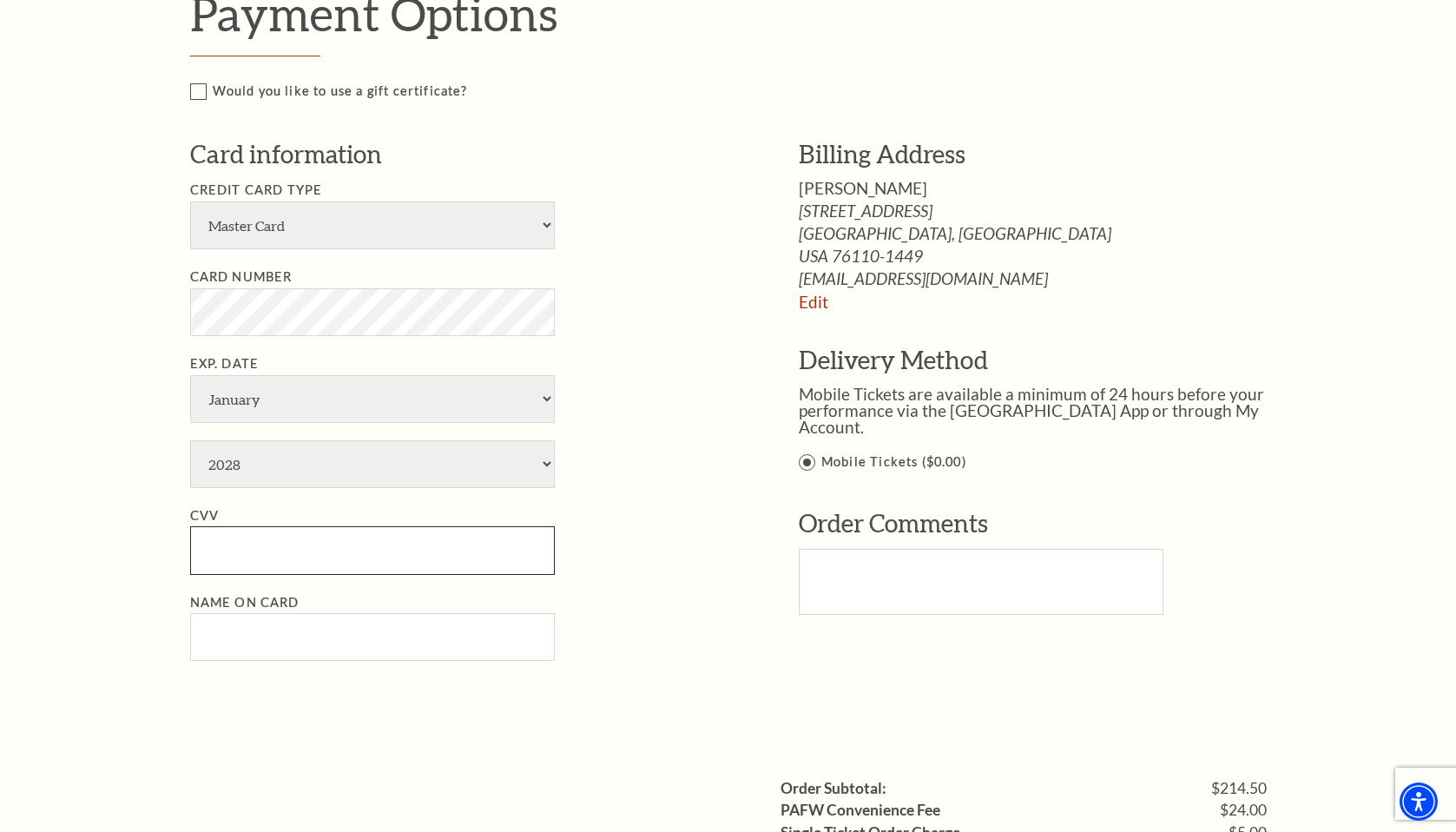
type input "724"
type input "Valerie C Duque"
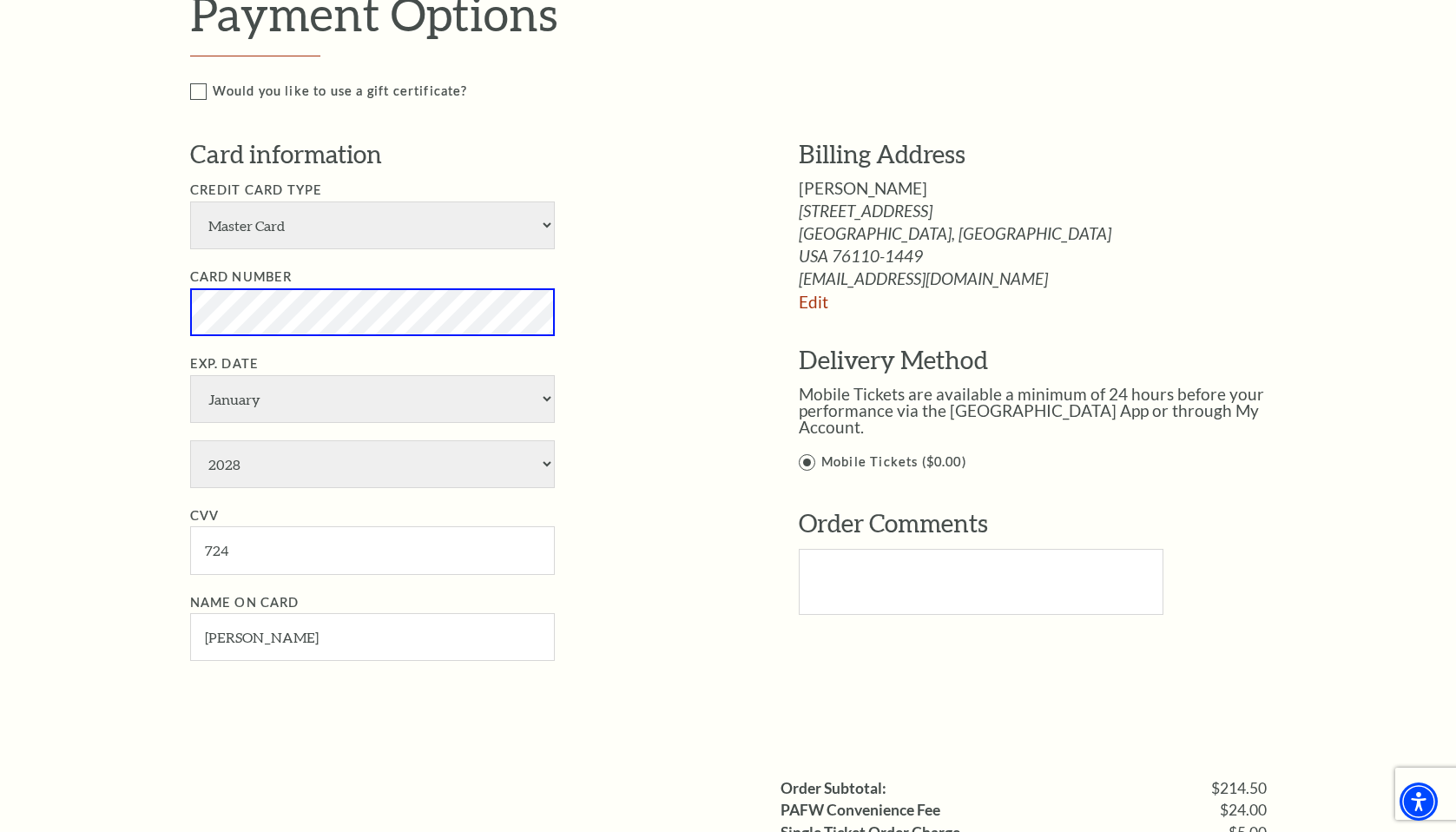
click at [611, 414] on li "Exp. Date January February March April May June July August September October N…" at bounding box center [469, 420] width 557 height 134
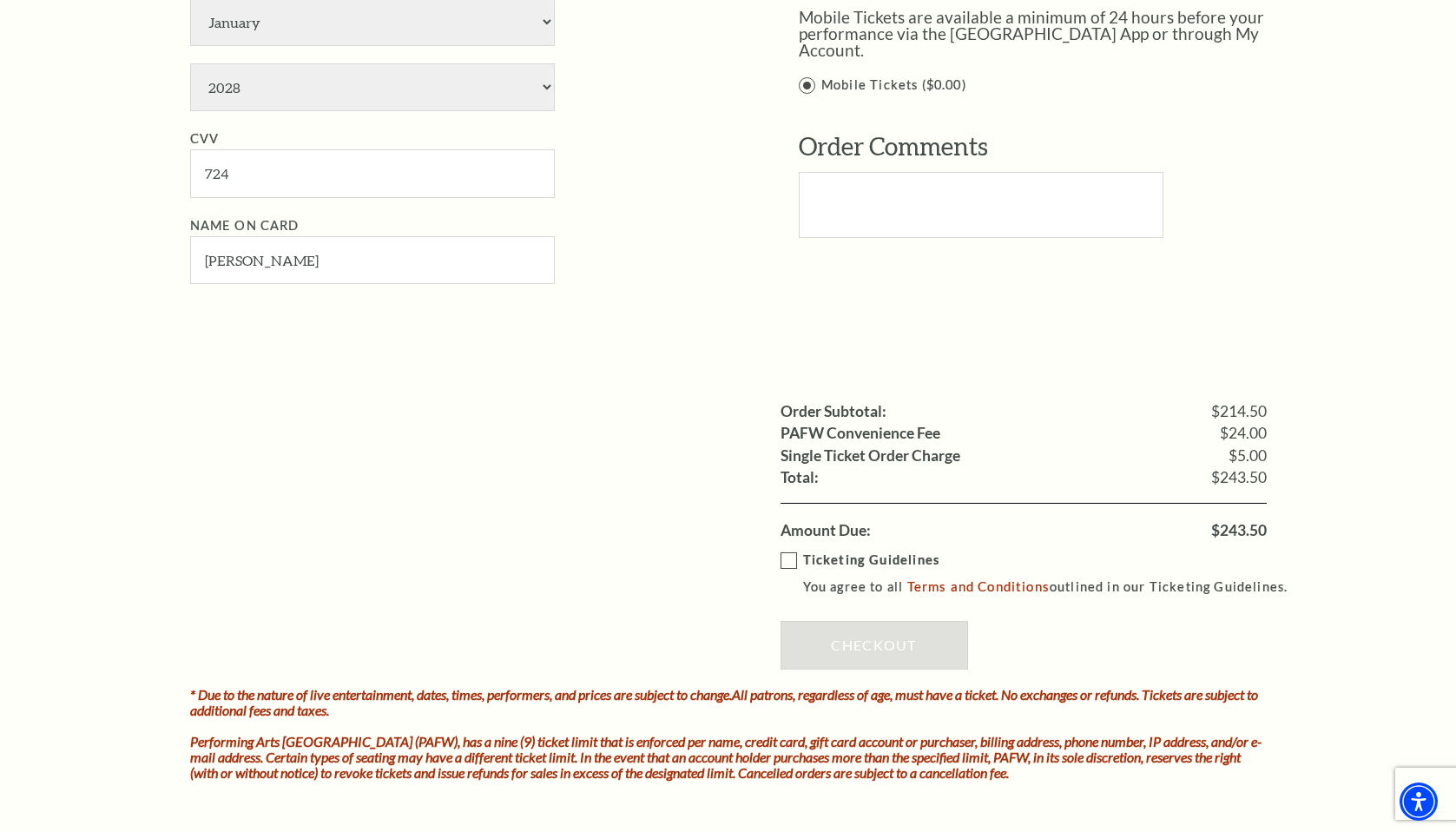
scroll to position [1317, 0]
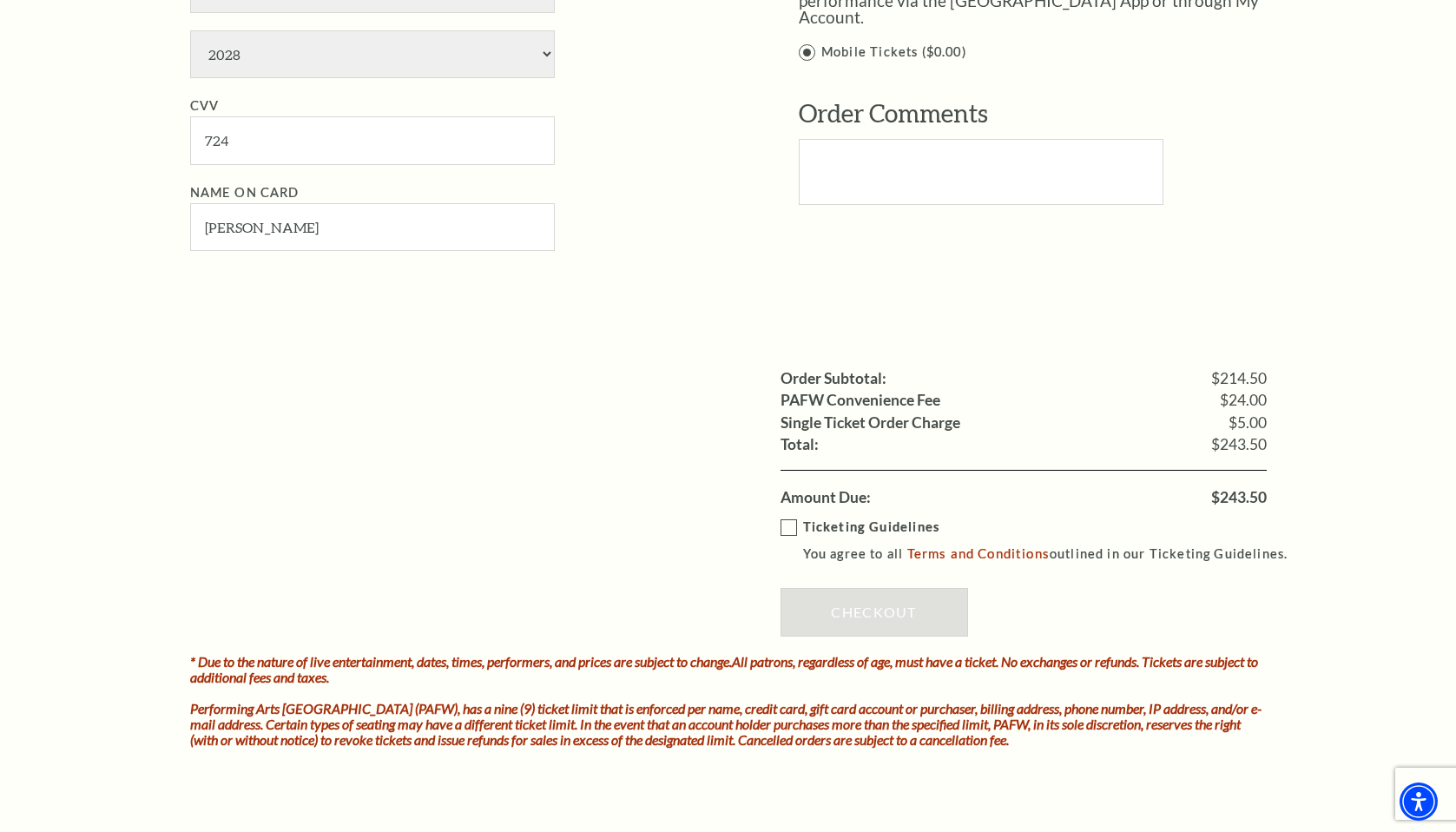
click at [790, 531] on label "Ticketing Guidelines You agree to all Terms and Conditions outlined in our Tick…" at bounding box center [1042, 540] width 524 height 47
click at [0, 0] on input "Ticketing Guidelines You agree to all Terms and Conditions outlined in our Tick…" at bounding box center [0, 0] width 0 height 0
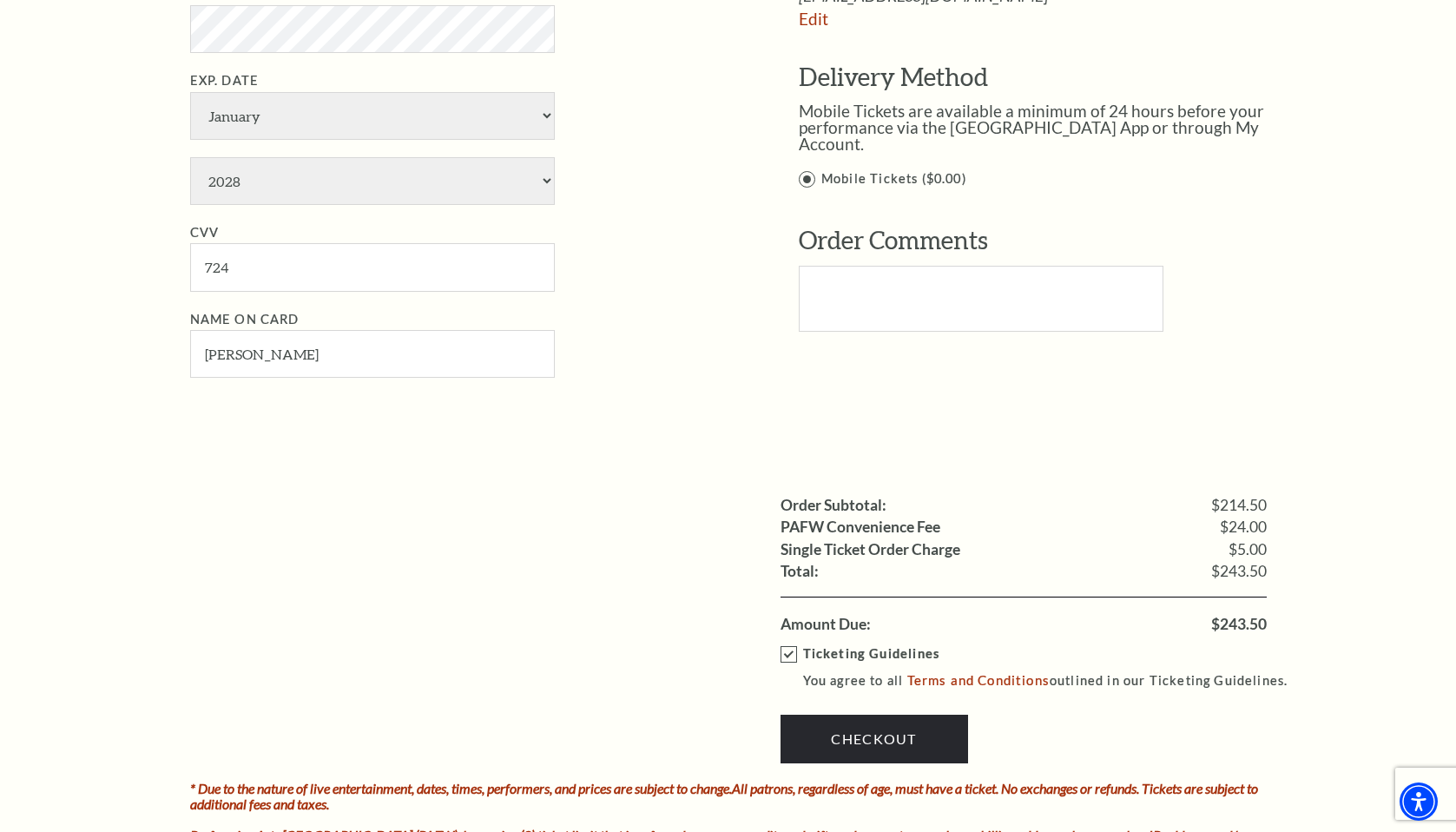
scroll to position [1233, 0]
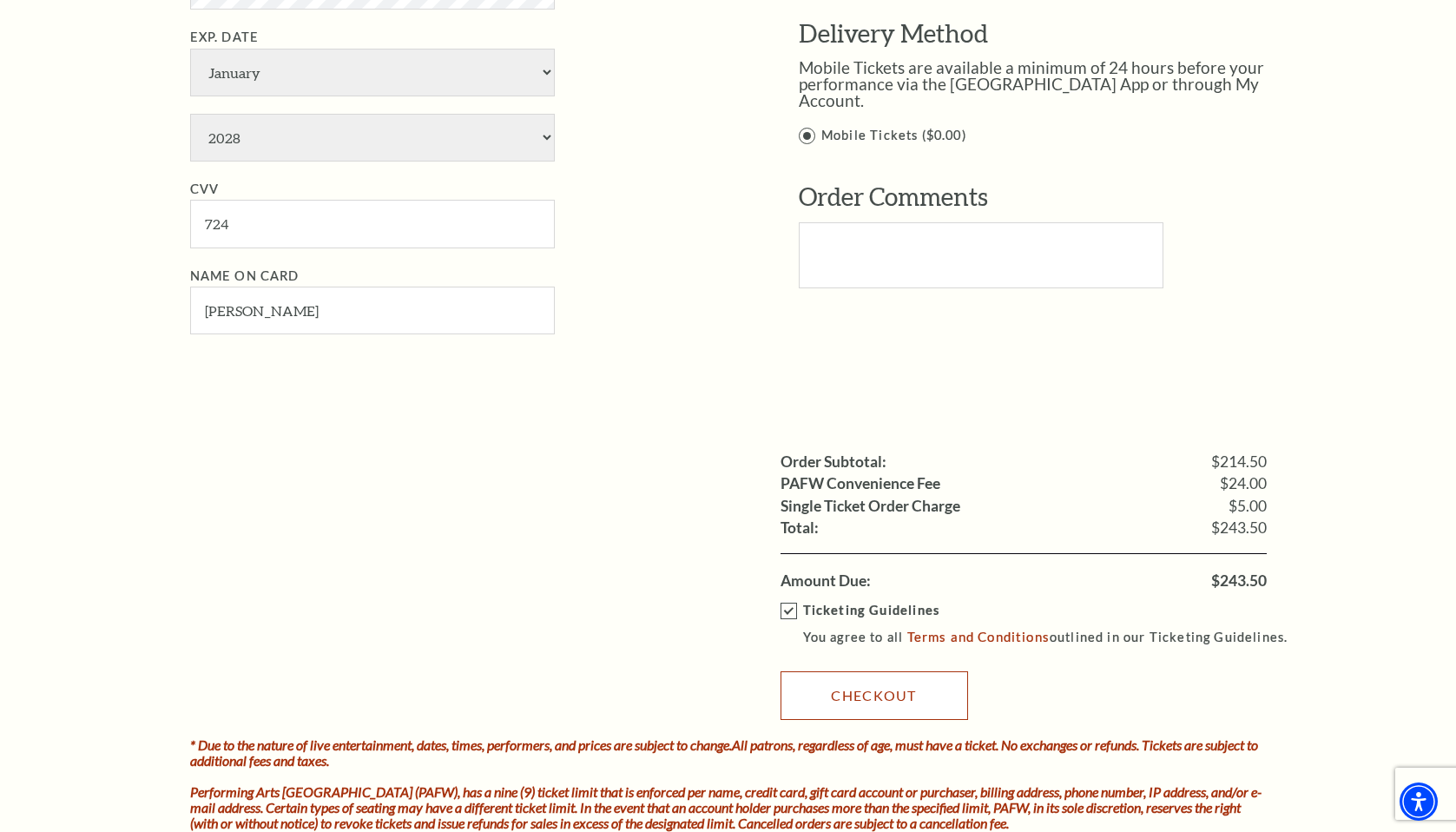
click at [871, 676] on link "Checkout" at bounding box center [875, 695] width 187 height 48
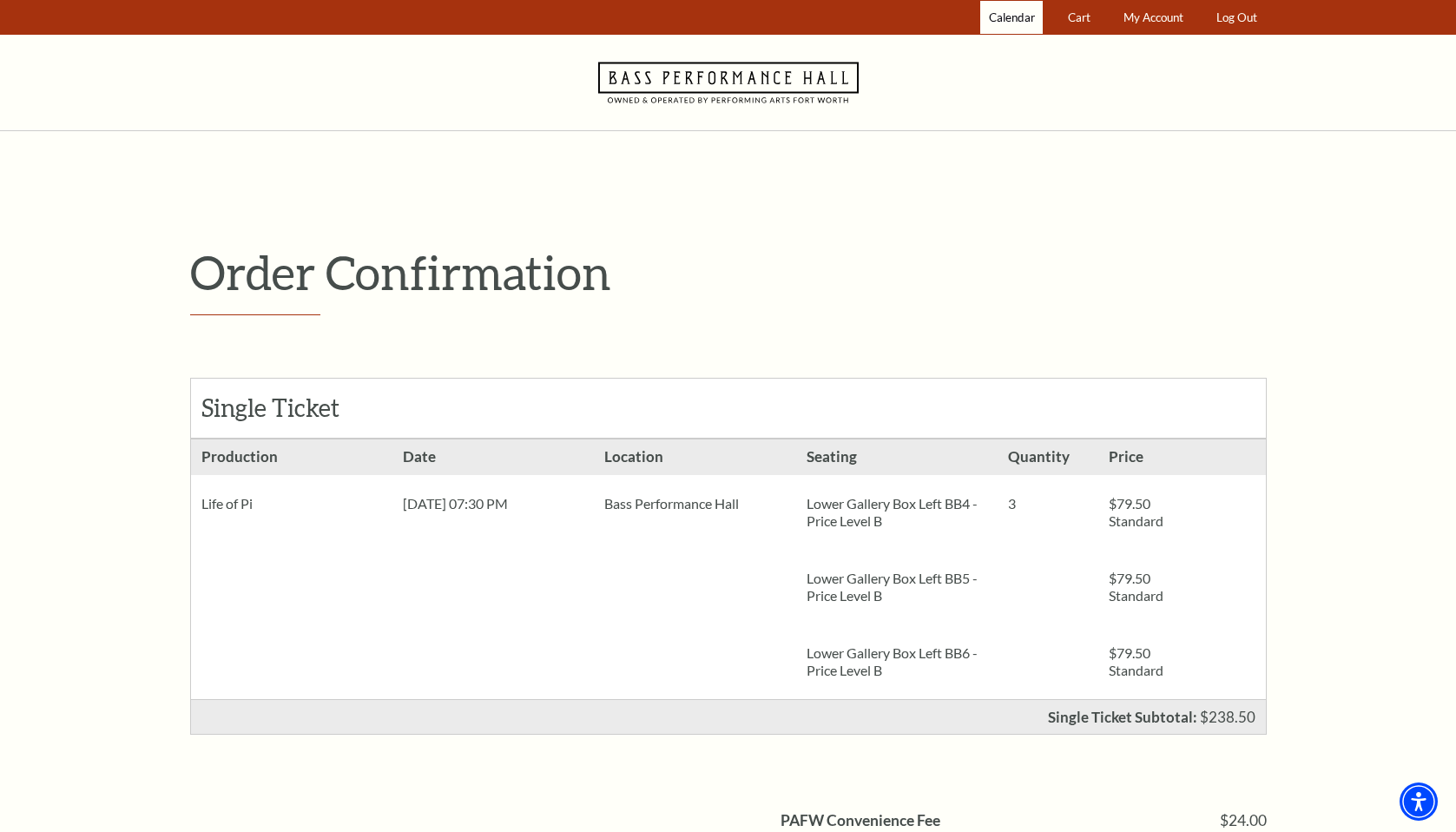
click at [1012, 25] on link "Calendar" at bounding box center [1012, 18] width 62 height 34
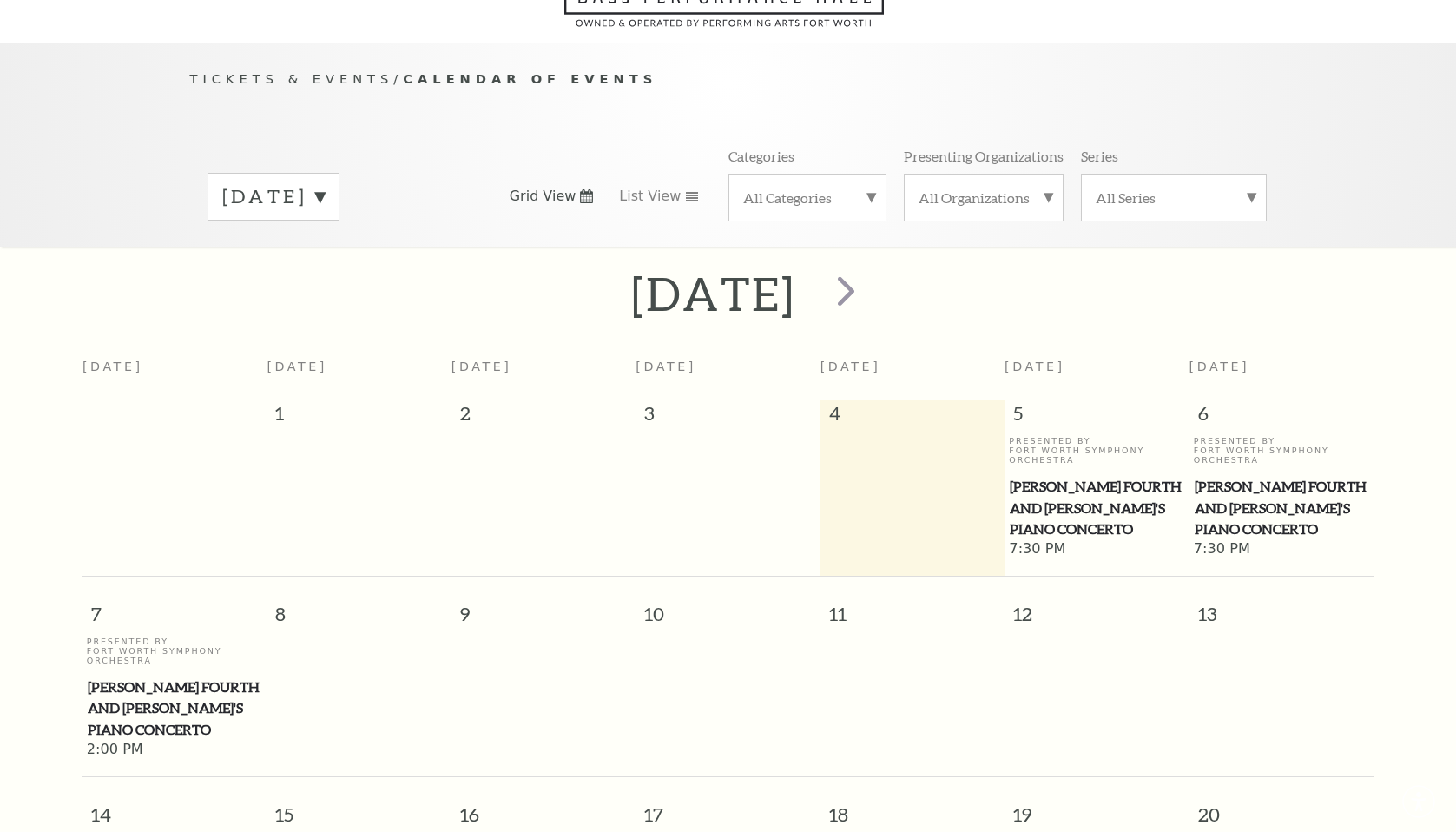
scroll to position [153, 0]
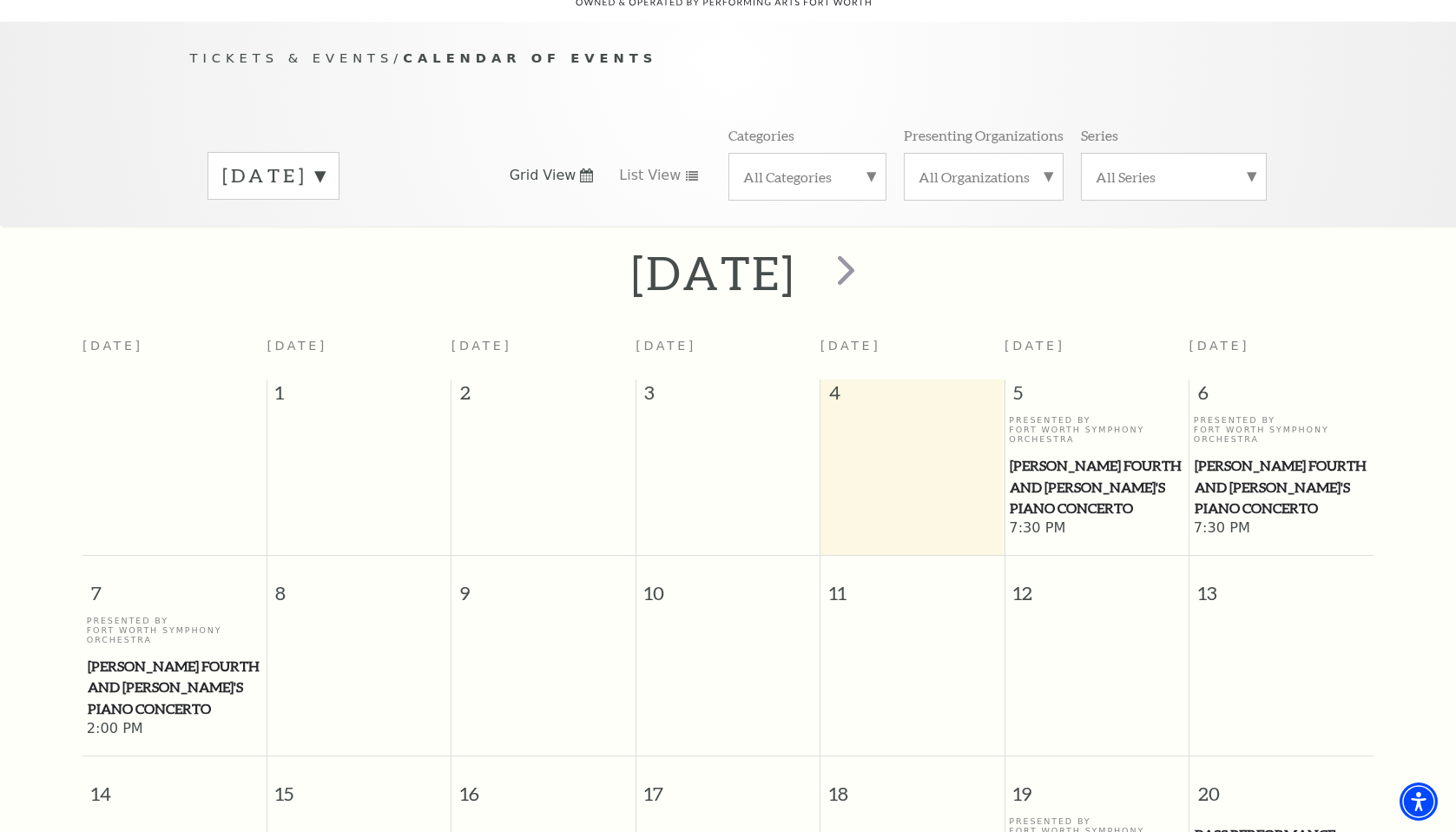
click at [325, 163] on label "[DATE]" at bounding box center [274, 176] width 102 height 27
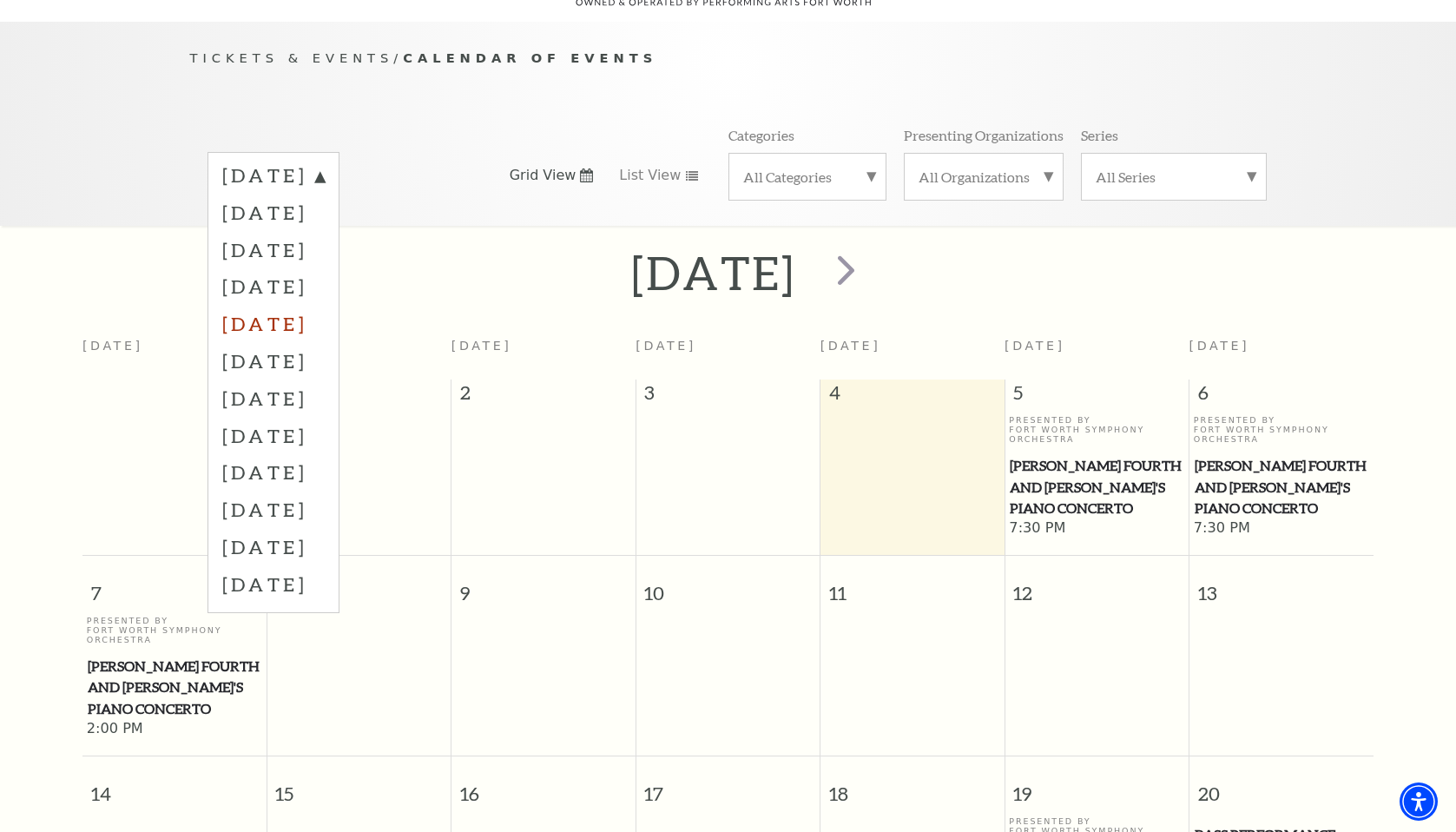
click at [325, 305] on label "[DATE]" at bounding box center [274, 323] width 102 height 37
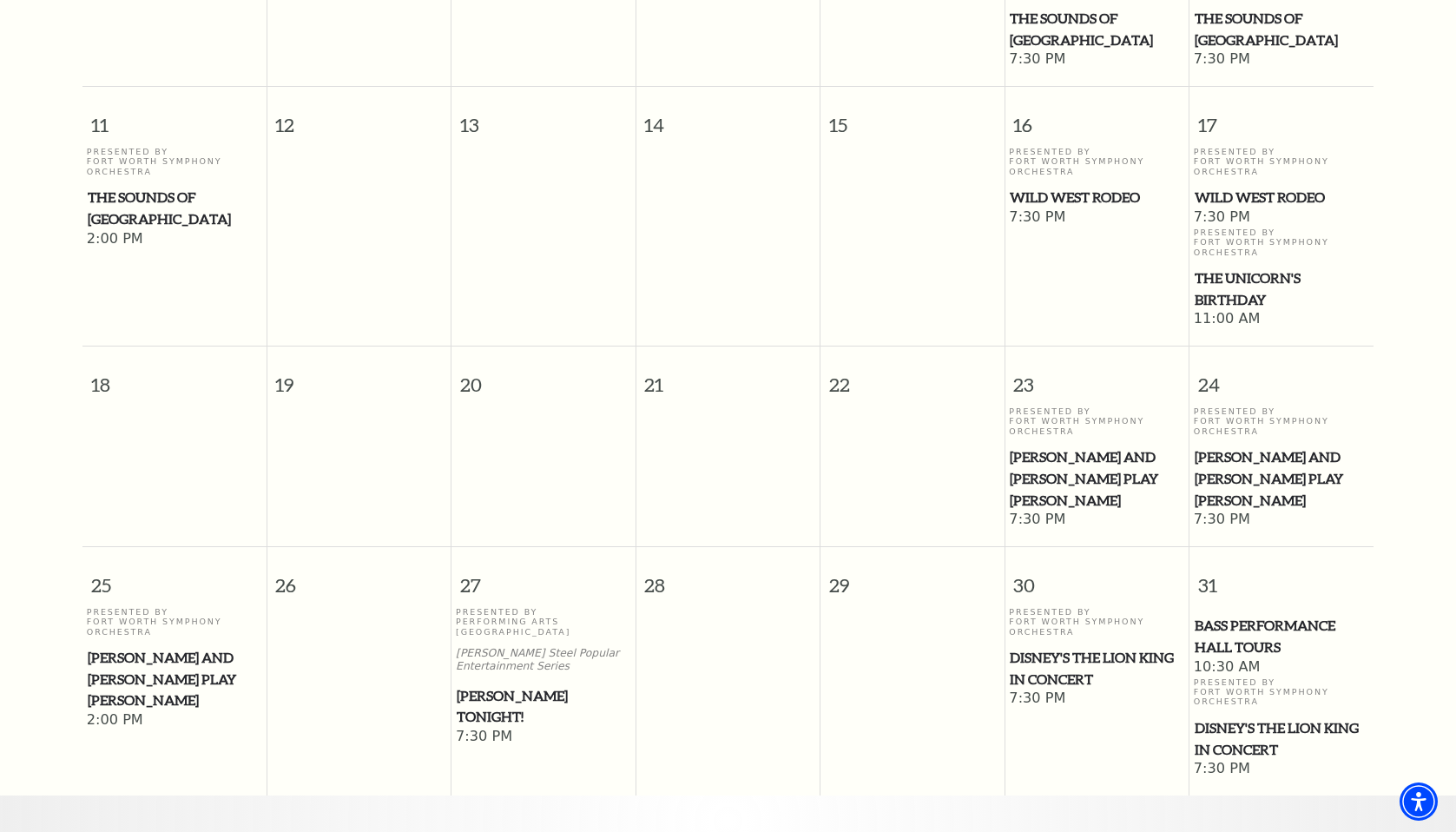
scroll to position [751, 0]
click at [1109, 646] on span "Disney's The Lion King in Concert" at bounding box center [1096, 666] width 173 height 43
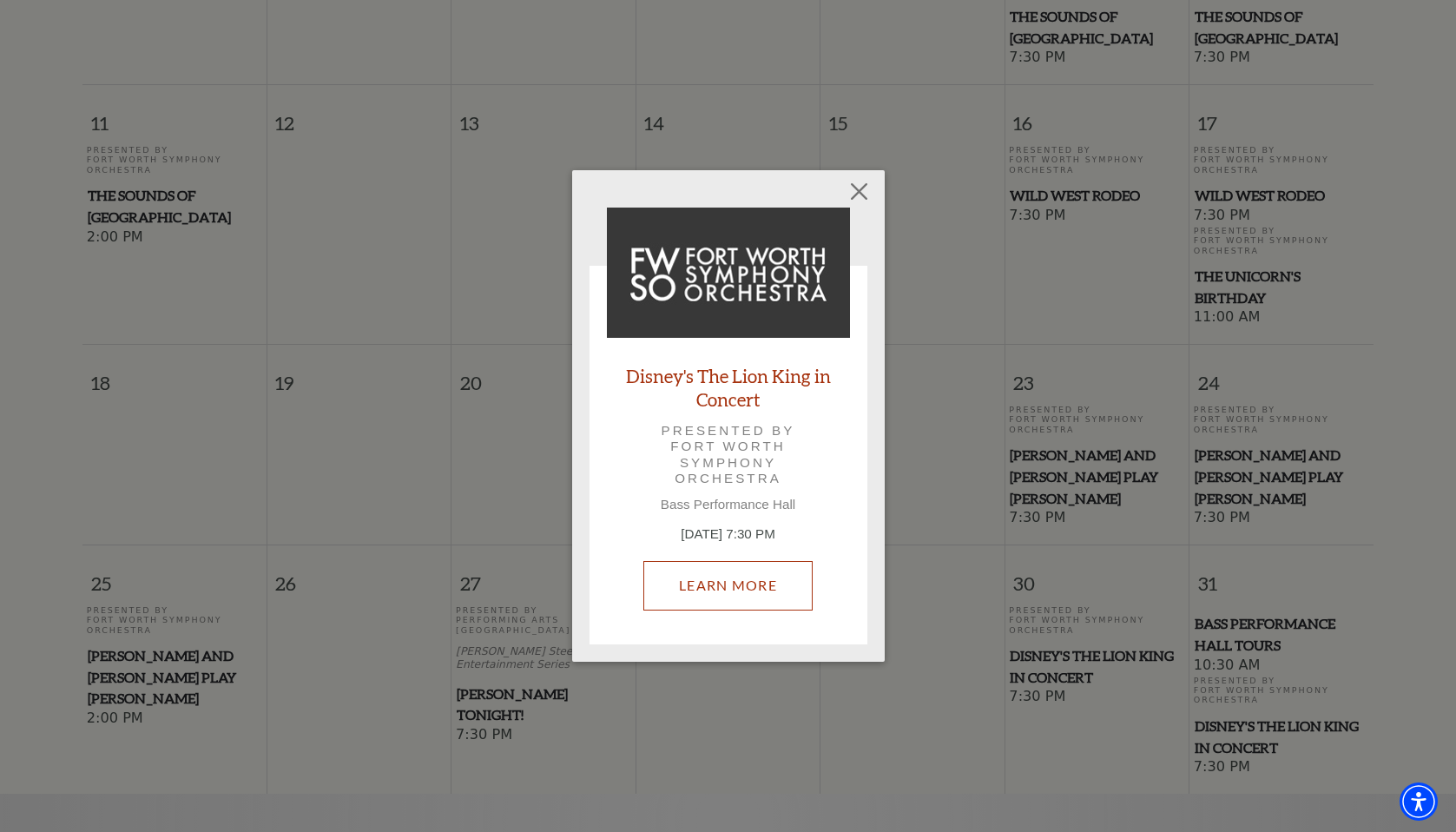
click at [759, 570] on link "Learn More" at bounding box center [728, 585] width 169 height 48
